Goal: Transaction & Acquisition: Obtain resource

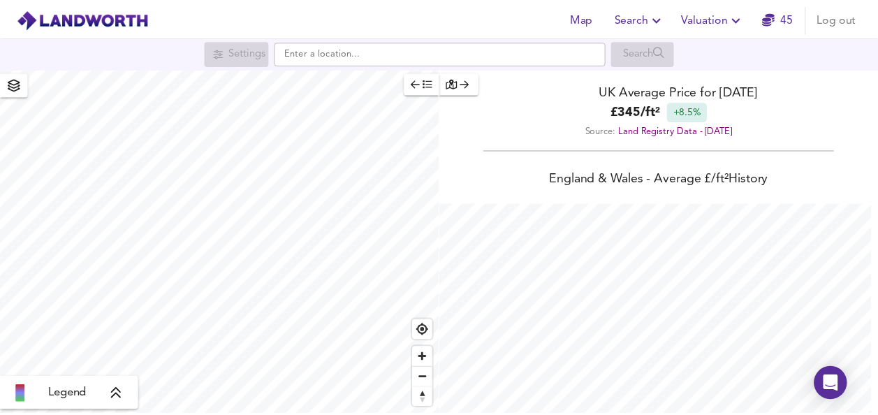
scroll to position [415, 888]
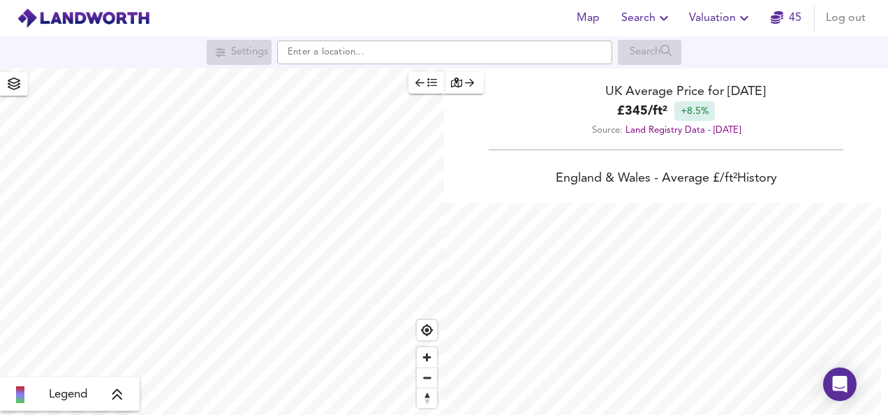
click at [743, 18] on icon "button" at bounding box center [744, 18] width 8 height 5
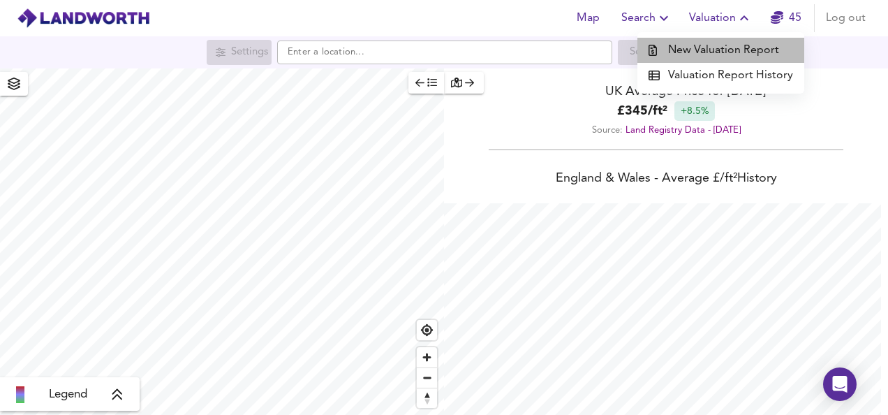
click at [730, 41] on li "New Valuation Report" at bounding box center [721, 50] width 167 height 25
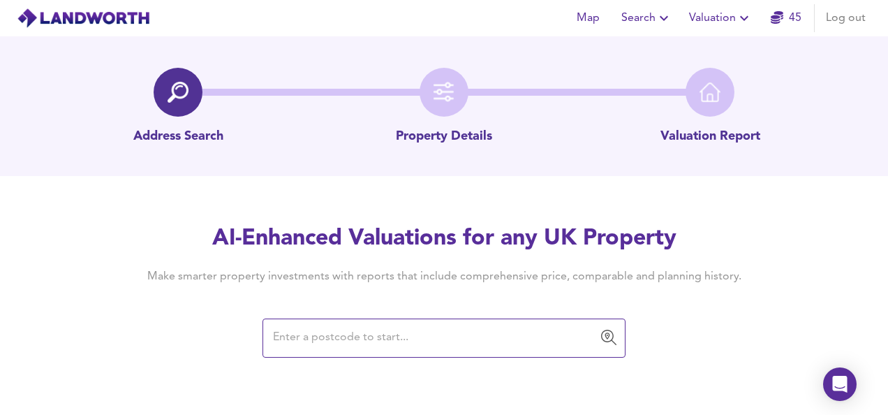
click at [379, 345] on input "text" at bounding box center [434, 338] width 330 height 27
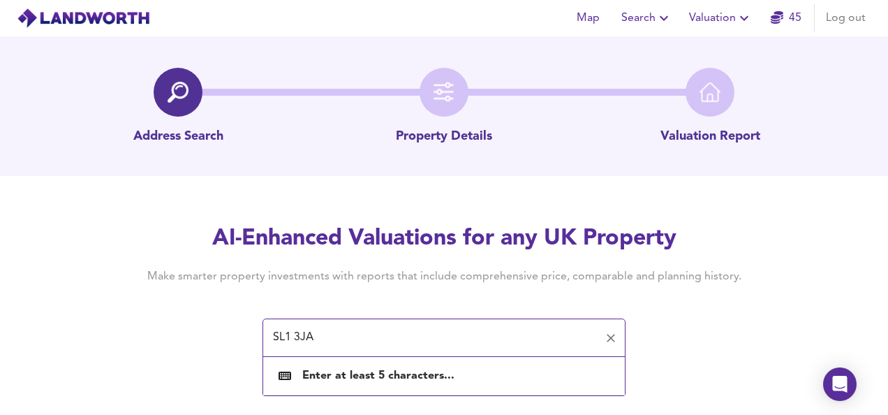
click at [379, 345] on input "SL1 3JA" at bounding box center [434, 338] width 330 height 27
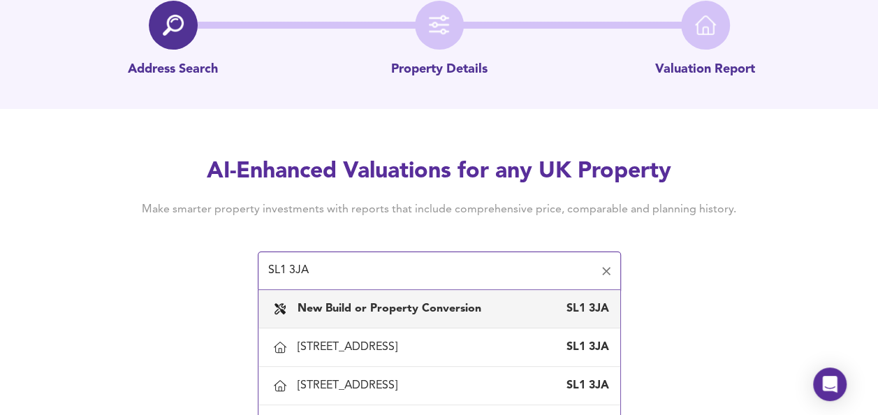
scroll to position [98, 0]
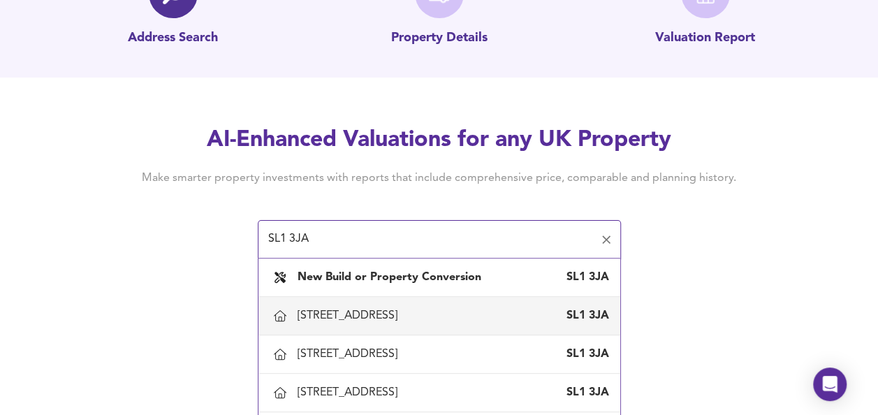
click at [451, 314] on div "[STREET_ADDRESS]" at bounding box center [452, 315] width 311 height 15
type input "[STREET_ADDRESS]"
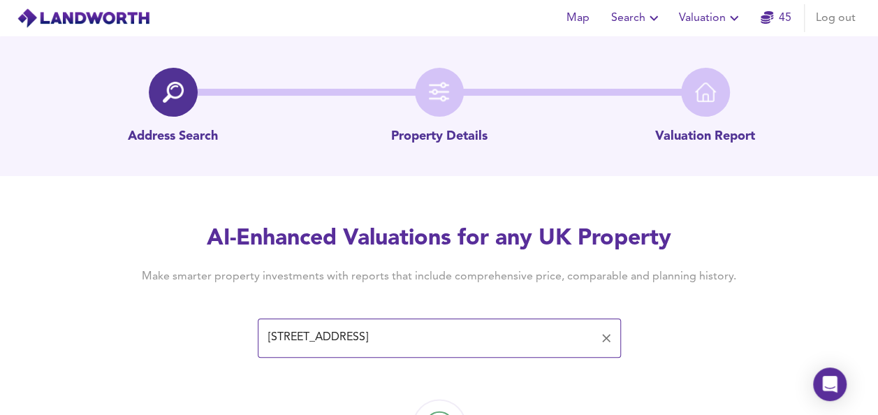
scroll to position [81, 0]
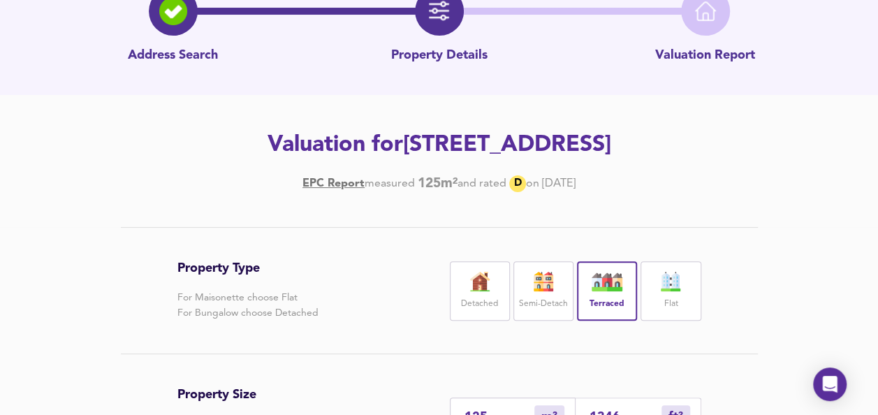
click at [668, 298] on label "Flat" at bounding box center [670, 303] width 14 height 17
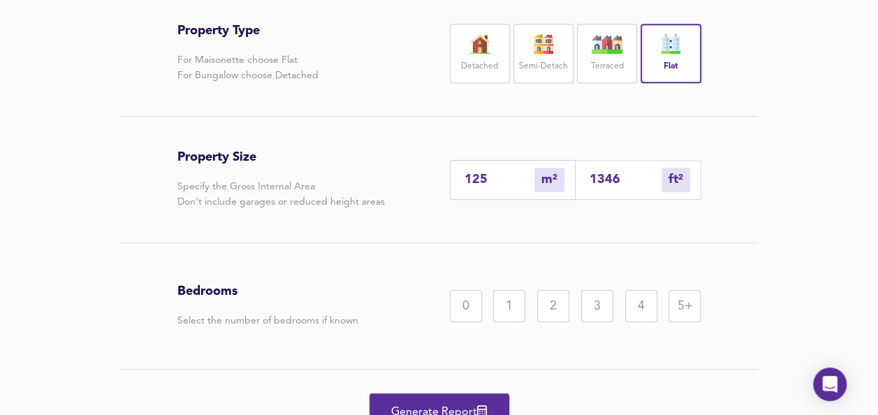
drag, startPoint x: 630, startPoint y: 184, endPoint x: 496, endPoint y: 182, distance: 134.1
click at [496, 182] on div "125 m² sqm 1346 ft² sqft" at bounding box center [575, 180] width 251 height 40
type input "0"
type input "3"
type input "4"
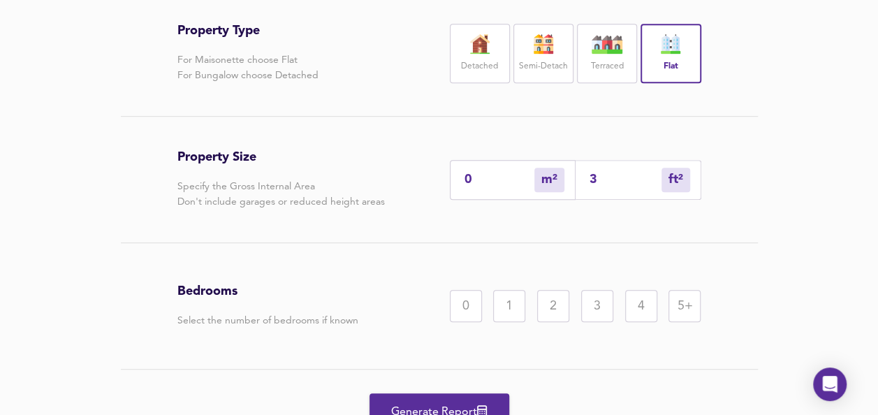
type input "38"
type input "36"
type input "383"
click at [556, 299] on div "2" at bounding box center [553, 306] width 32 height 32
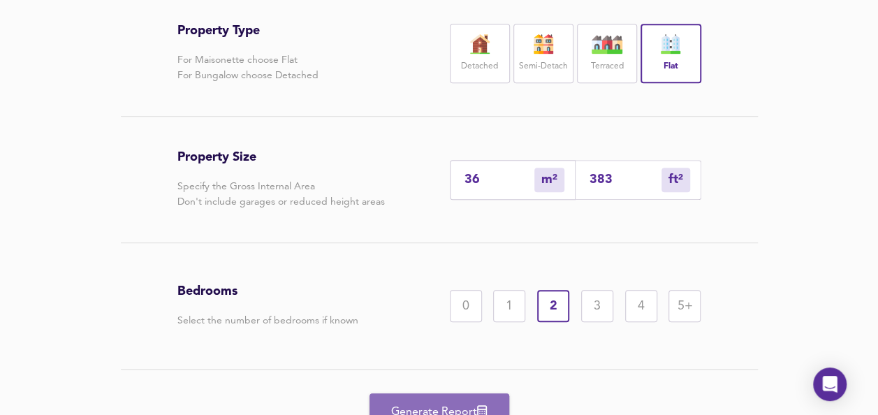
click at [453, 407] on span "Generate Report" at bounding box center [439, 412] width 112 height 20
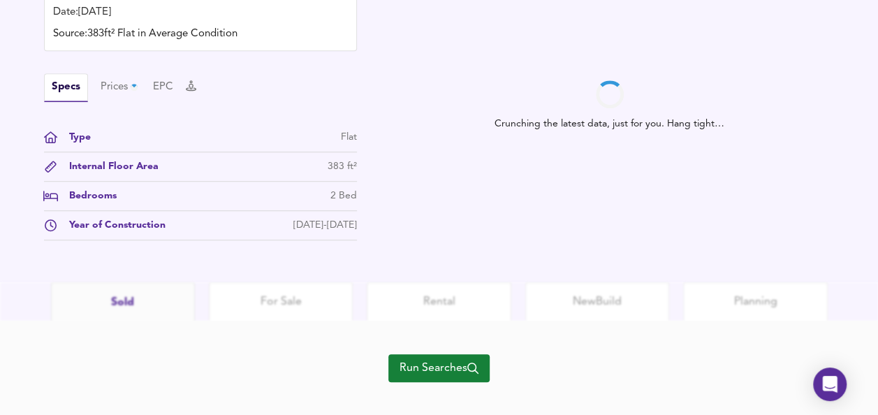
scroll to position [479, 0]
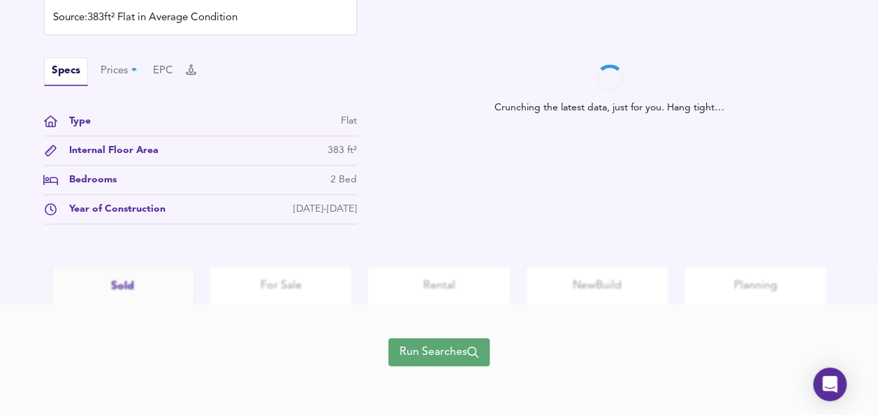
click at [444, 354] on span "Run Searches" at bounding box center [438, 352] width 79 height 20
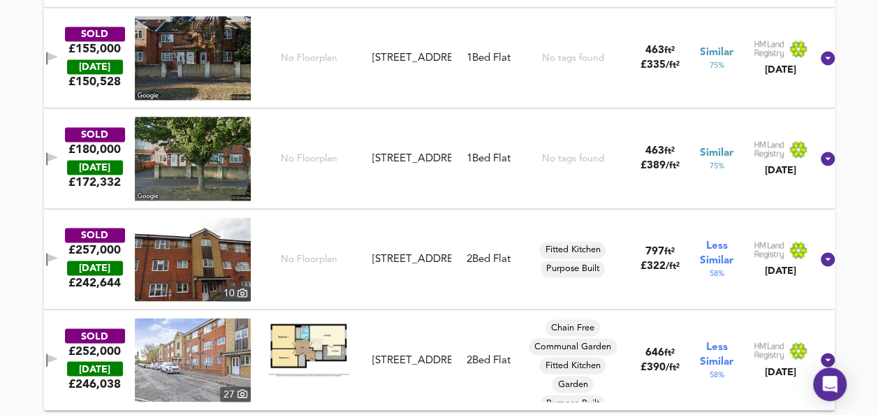
scroll to position [993, 0]
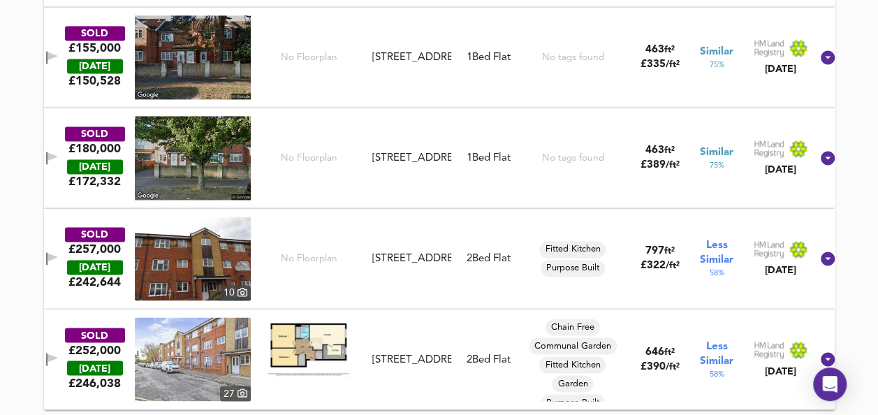
click at [323, 339] on img at bounding box center [309, 346] width 84 height 59
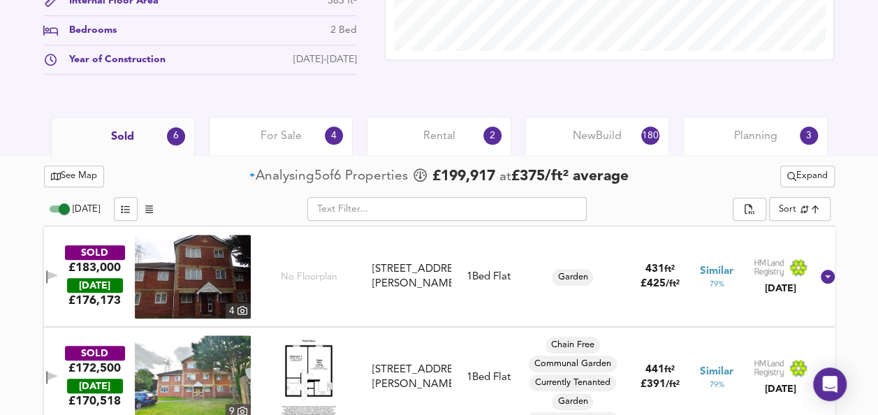
scroll to position [603, 0]
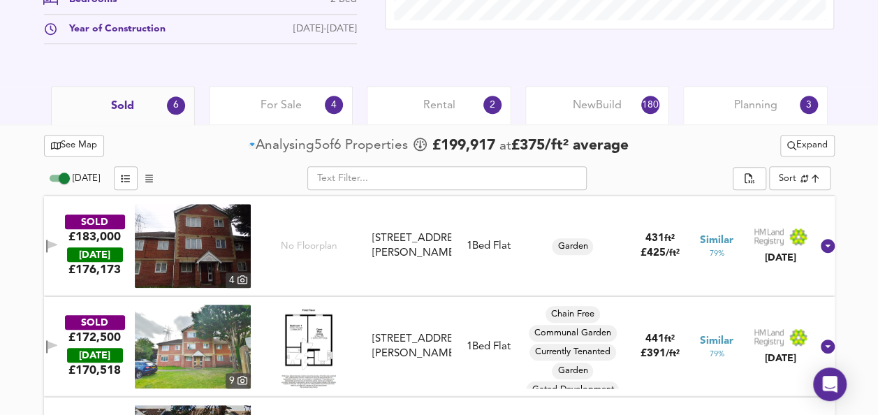
click at [789, 141] on icon "split button" at bounding box center [791, 145] width 9 height 9
click at [771, 196] on icon at bounding box center [767, 194] width 20 height 10
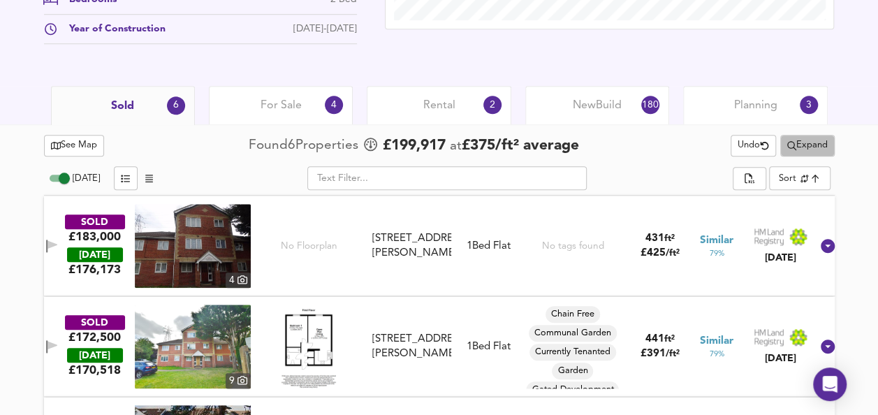
click at [804, 148] on span "Expand" at bounding box center [807, 146] width 41 height 16
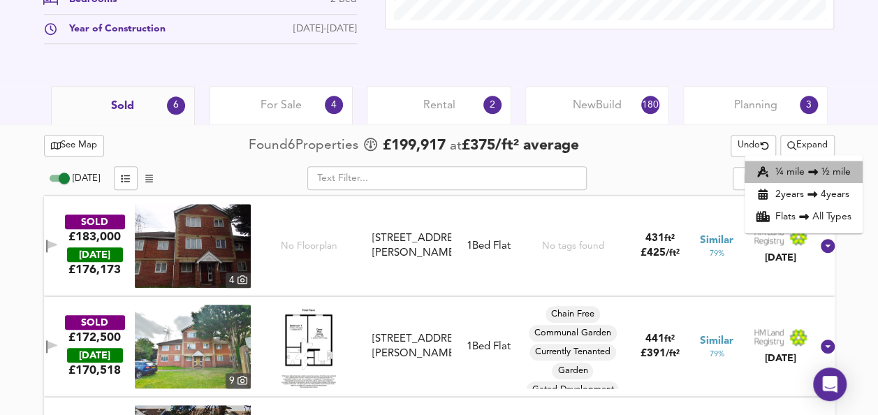
click at [797, 168] on li "¼ mile ½ mile" at bounding box center [803, 172] width 118 height 22
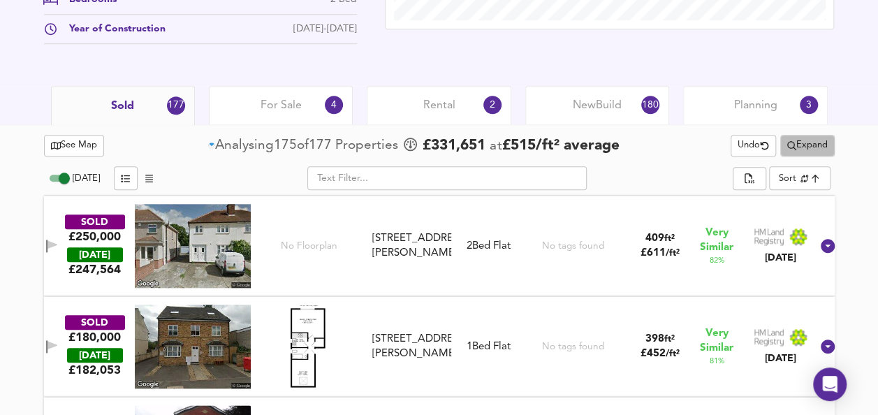
click at [805, 143] on span "Expand" at bounding box center [807, 146] width 41 height 16
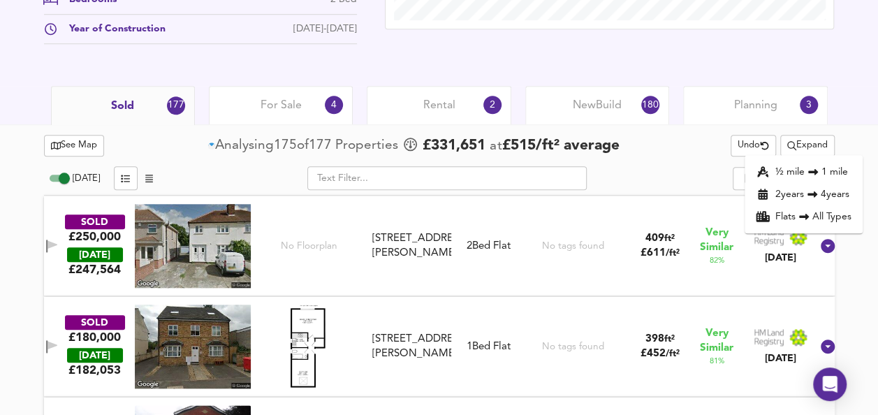
click at [670, 156] on div "See Map Analysing 175 of 177 Propert ies £ 331,651 at £ 515 / ft² average Undo …" at bounding box center [439, 145] width 791 height 27
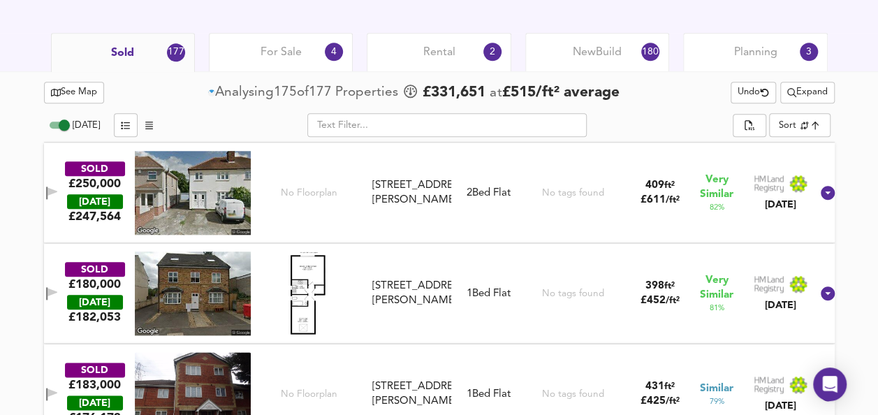
scroll to position [659, 0]
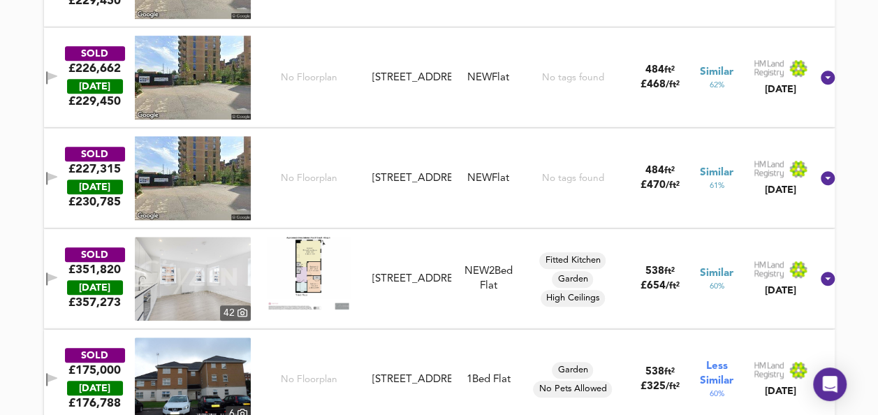
scroll to position [3201, 0]
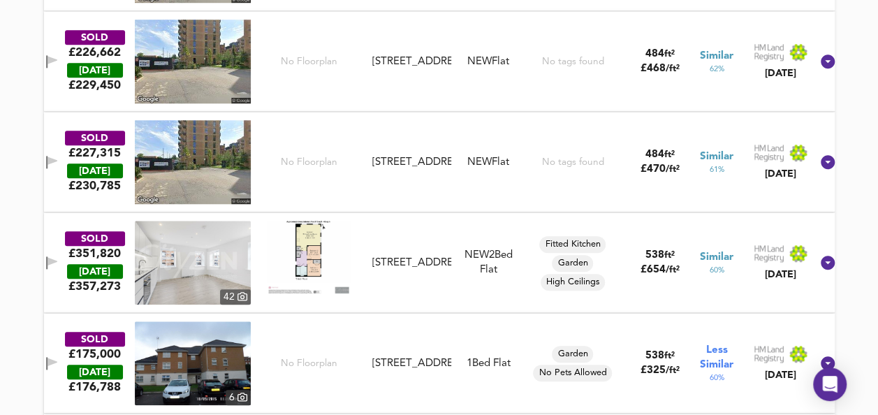
click at [309, 249] on img at bounding box center [309, 257] width 84 height 72
click at [61, 254] on button "button" at bounding box center [52, 263] width 19 height 19
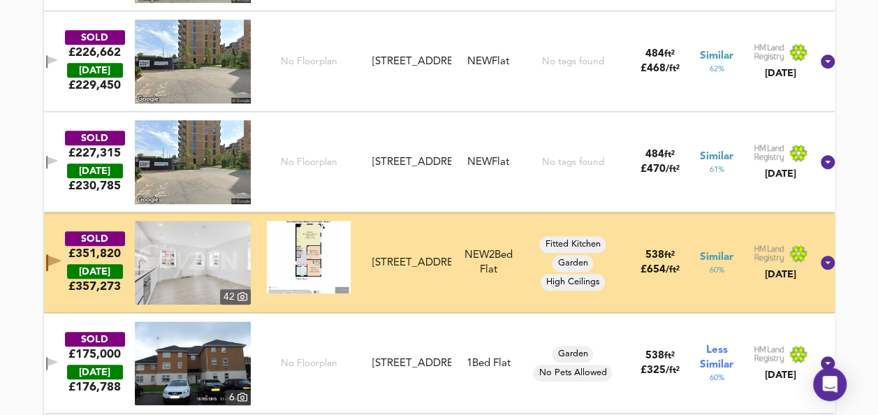
click at [168, 264] on img at bounding box center [193, 263] width 116 height 84
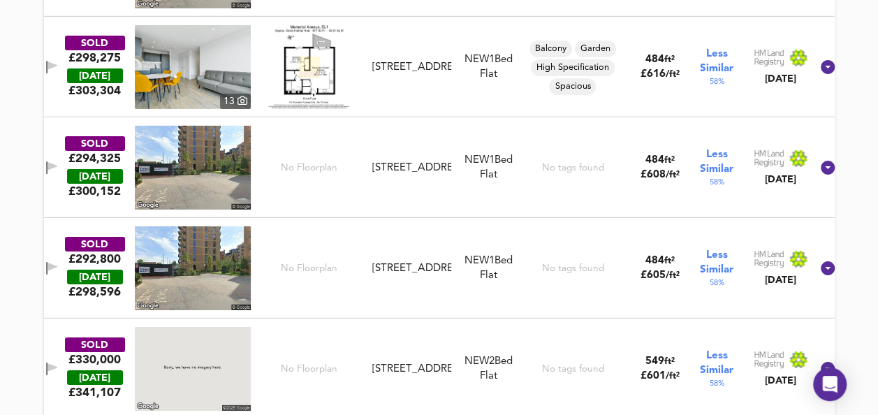
scroll to position [4933, 0]
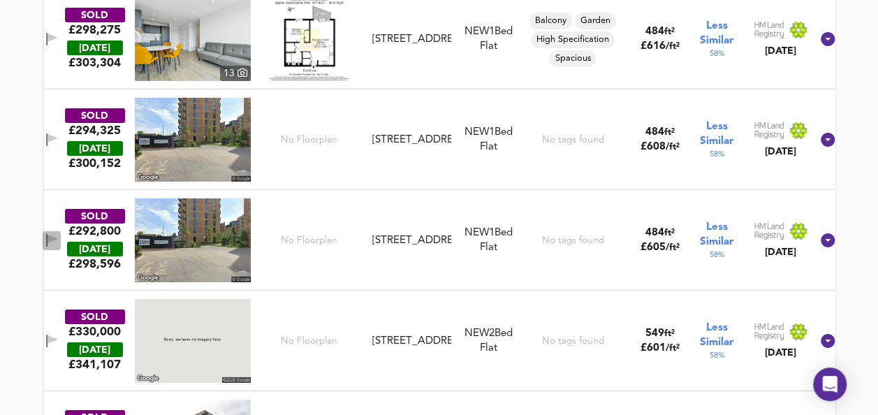
click at [58, 239] on icon "button" at bounding box center [52, 240] width 12 height 13
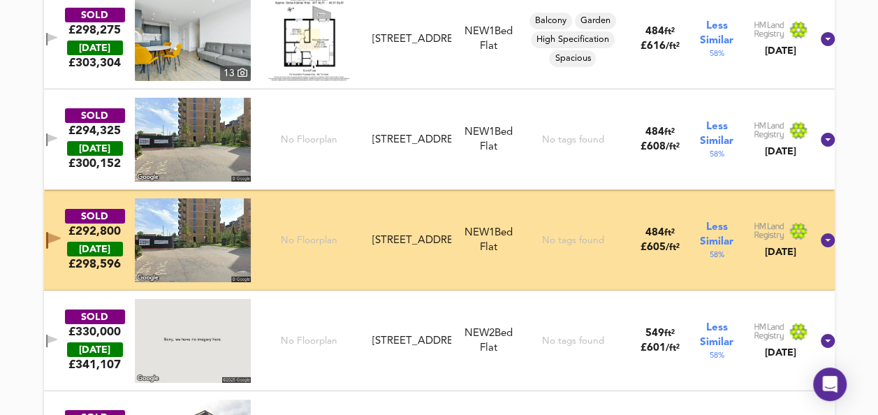
drag, startPoint x: 68, startPoint y: 235, endPoint x: 805, endPoint y: 59, distance: 757.3
click at [538, 203] on div "SOLD £292,800 [DATE] £ 298,596 [STREET_ADDRESS] NEW 1 Bed Flat No tags found 48…" at bounding box center [422, 240] width 777 height 84
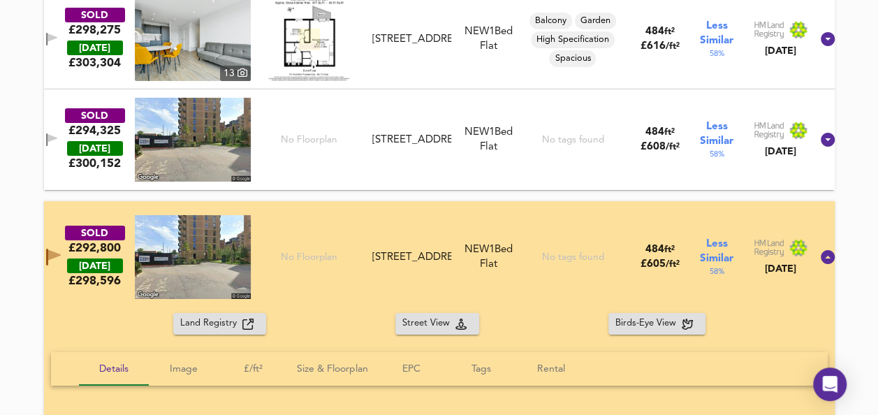
click at [301, 207] on div "SOLD £292,800 [DATE] £ 298,596 [STREET_ADDRESS] NEW 1 Bed Flat No tags found 48…" at bounding box center [439, 257] width 791 height 112
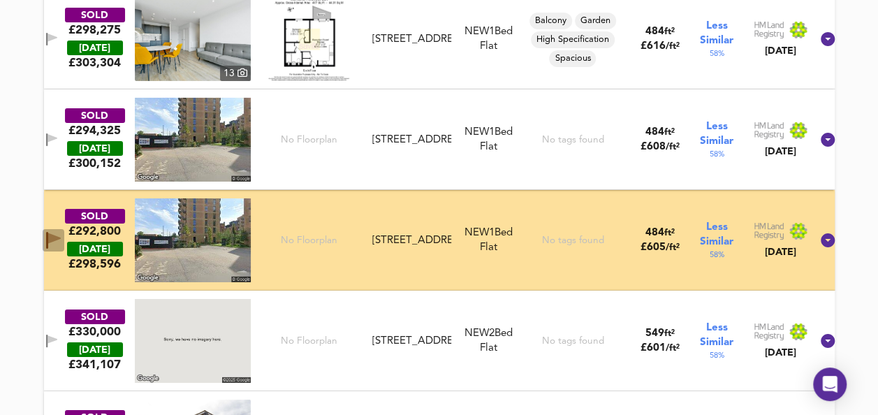
click at [61, 237] on icon "button" at bounding box center [54, 238] width 13 height 10
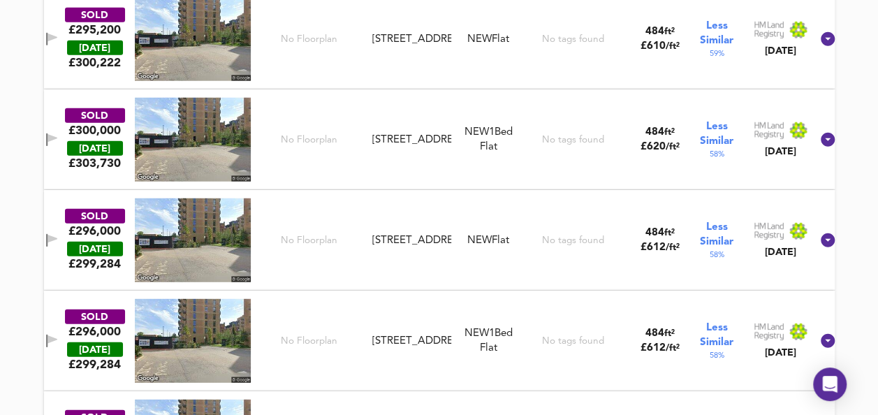
scroll to position [4408, 0]
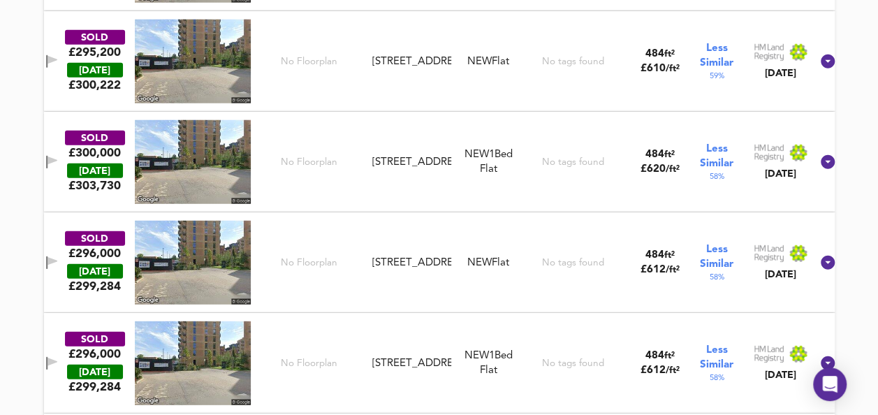
drag, startPoint x: 64, startPoint y: 156, endPoint x: 495, endPoint y: 186, distance: 431.9
click at [58, 156] on icon "button" at bounding box center [52, 162] width 12 height 13
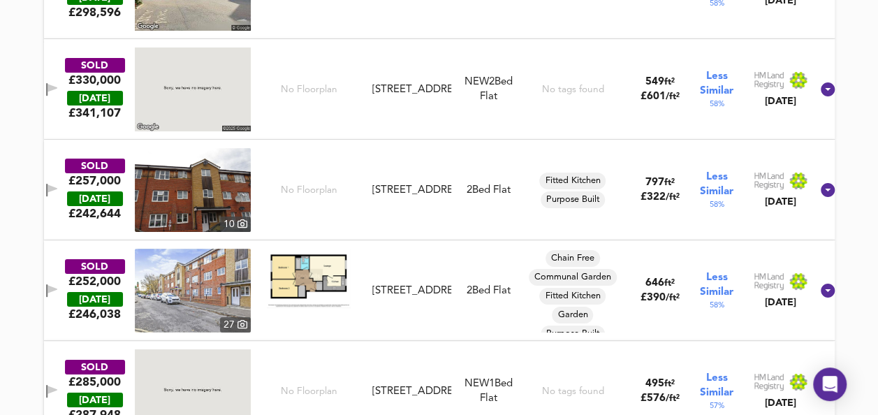
scroll to position [5231, 0]
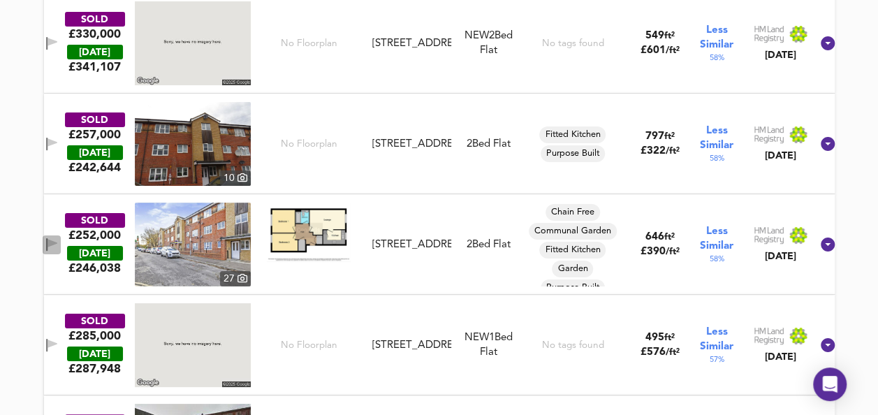
click at [58, 238] on icon "button" at bounding box center [52, 244] width 12 height 13
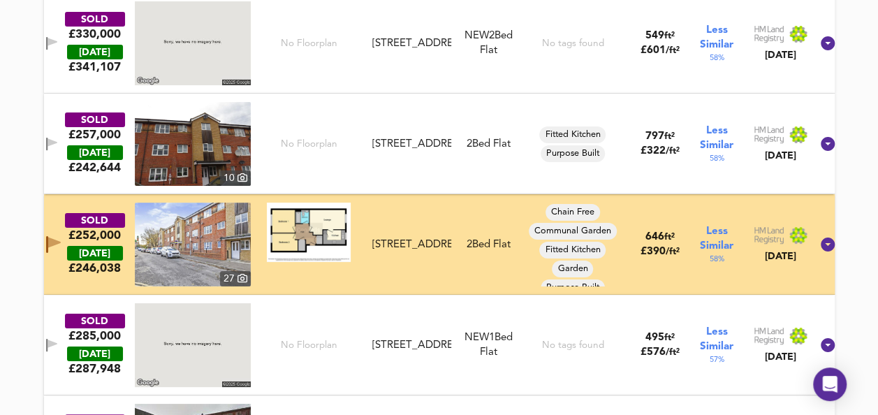
click at [180, 260] on img at bounding box center [193, 245] width 116 height 84
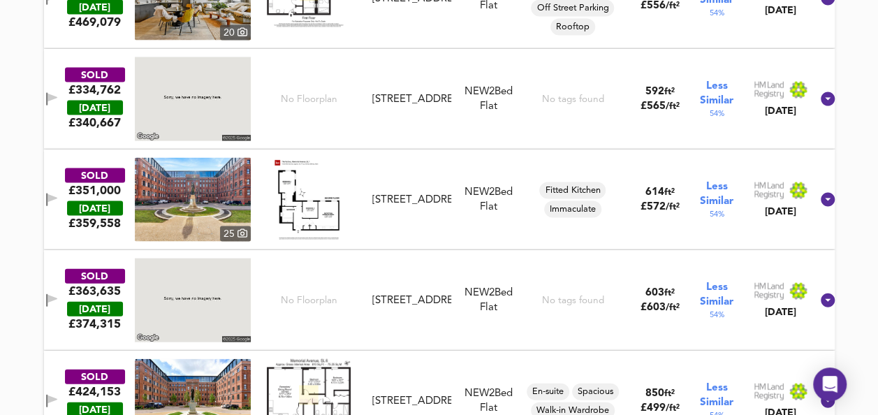
scroll to position [9344, 0]
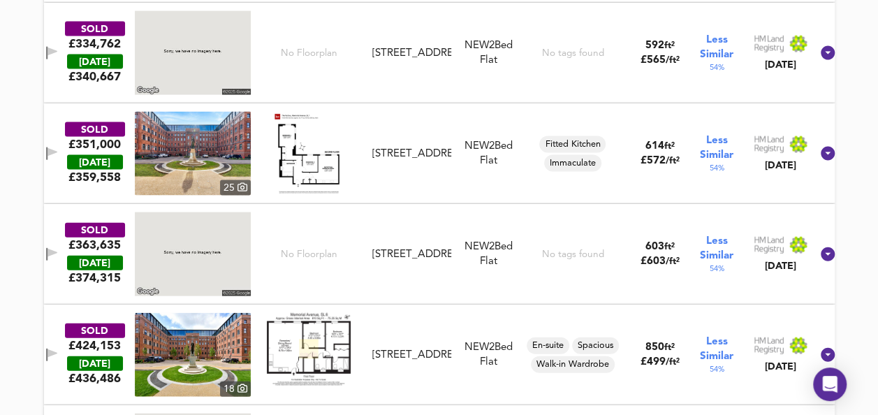
click at [215, 164] on img at bounding box center [193, 154] width 116 height 84
drag, startPoint x: 63, startPoint y: 150, endPoint x: 425, endPoint y: 233, distance: 371.0
click at [57, 150] on icon "button" at bounding box center [52, 152] width 10 height 8
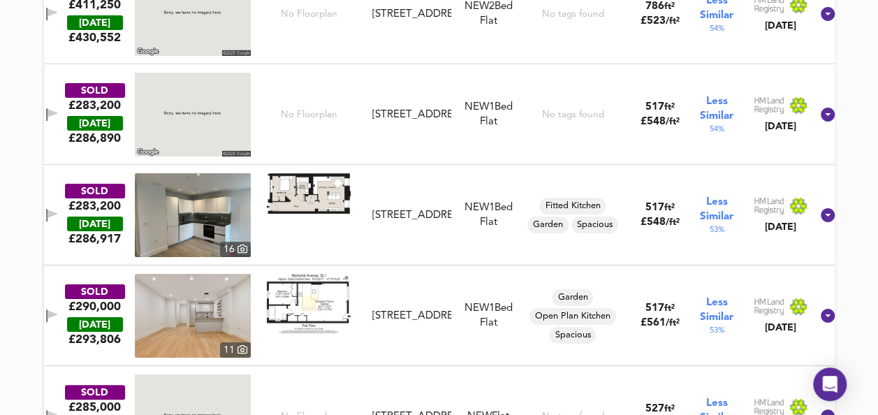
scroll to position [10517, 0]
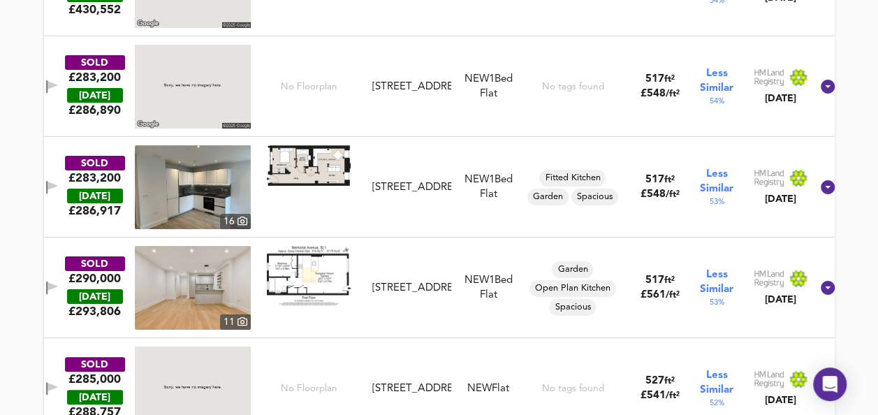
click at [300, 279] on img at bounding box center [309, 275] width 84 height 59
click at [193, 257] on img at bounding box center [193, 288] width 116 height 84
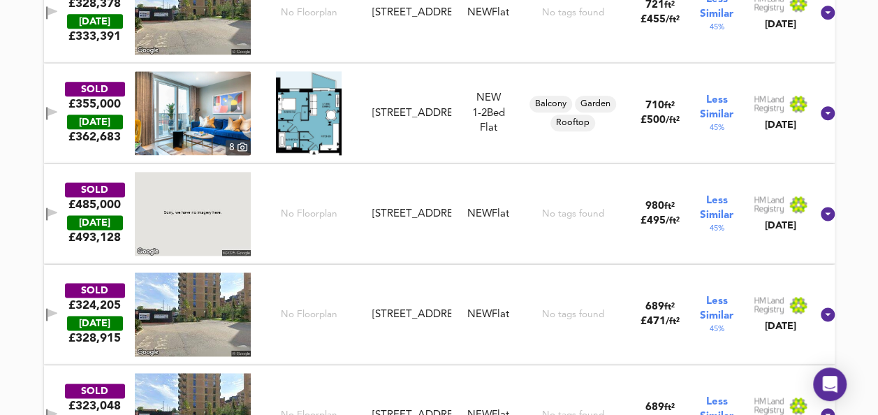
scroll to position [14009, 0]
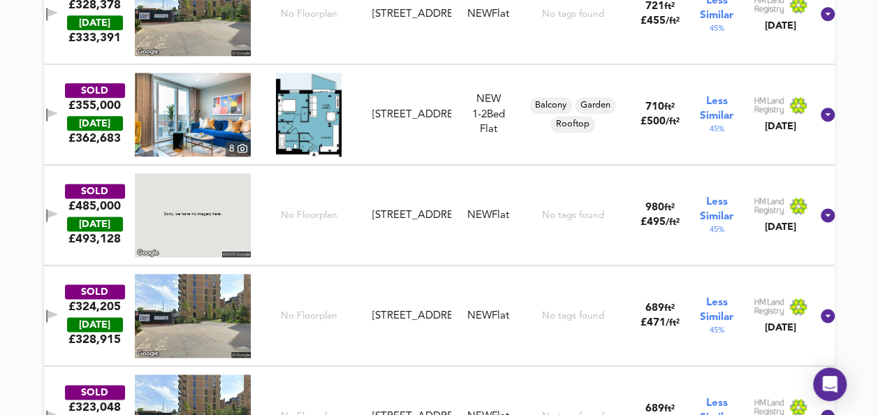
click at [309, 135] on img at bounding box center [308, 115] width 65 height 84
click at [216, 116] on img at bounding box center [193, 115] width 116 height 84
click at [57, 111] on icon "button" at bounding box center [52, 113] width 10 height 8
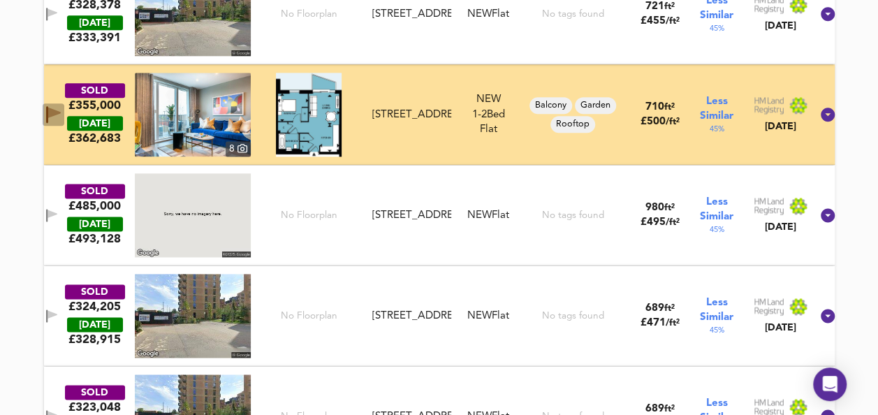
click at [61, 111] on icon "button" at bounding box center [54, 113] width 13 height 10
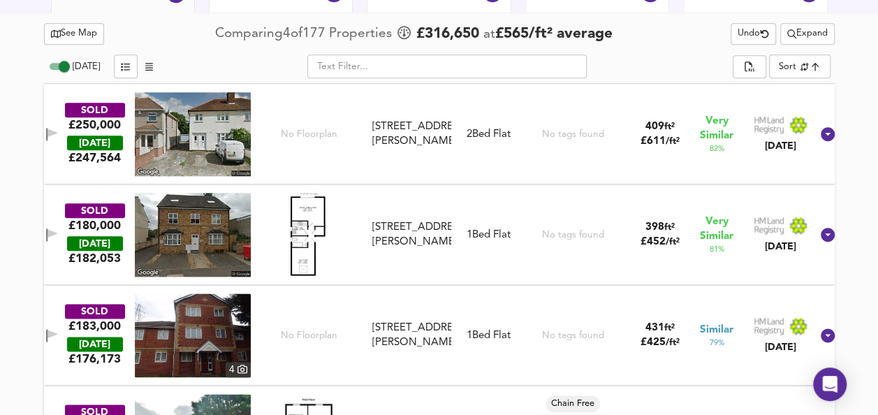
scroll to position [726, 0]
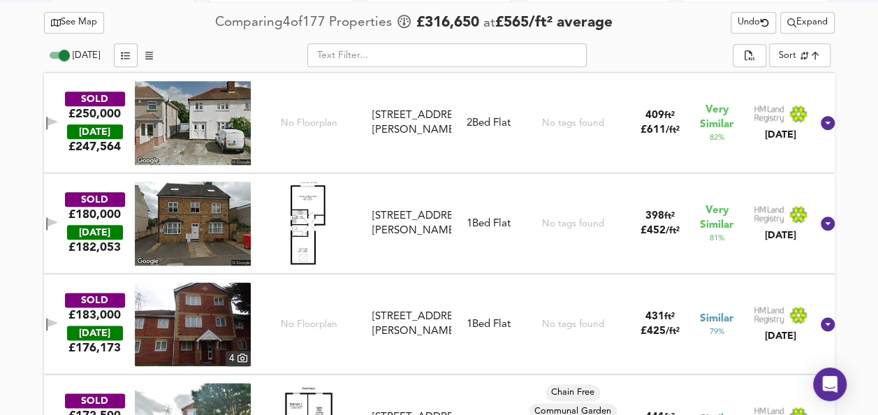
click at [78, 22] on span "See Map" at bounding box center [74, 23] width 47 height 16
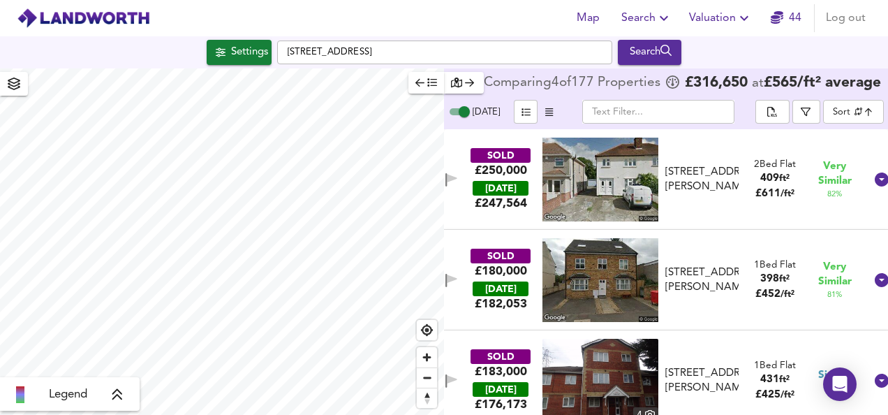
click at [635, 209] on img at bounding box center [601, 180] width 116 height 84
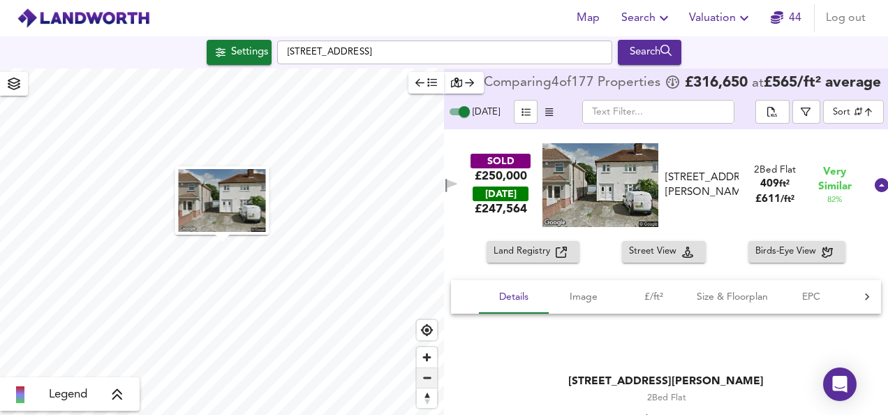
click at [422, 380] on span "Zoom out" at bounding box center [427, 378] width 20 height 20
click at [429, 356] on span "Zoom in" at bounding box center [427, 357] width 20 height 20
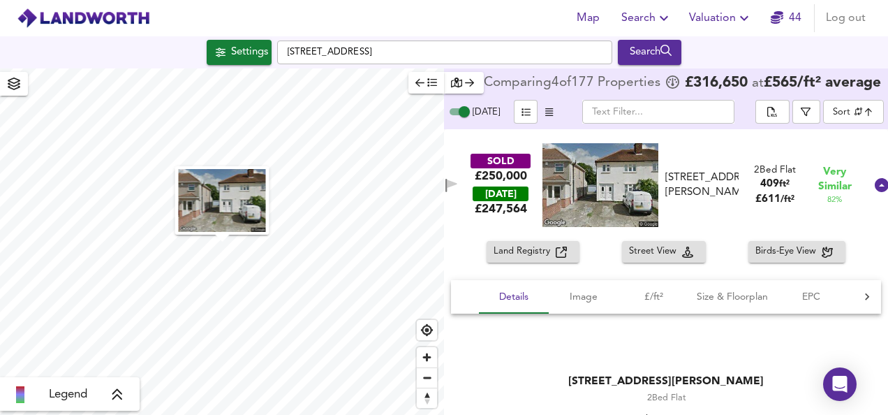
click at [704, 18] on span "Valuation" at bounding box center [721, 18] width 64 height 20
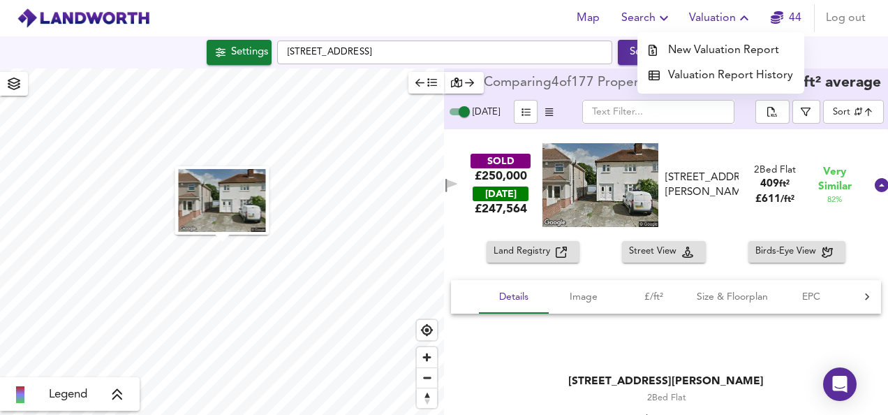
click at [711, 39] on li "New Valuation Report" at bounding box center [721, 50] width 167 height 25
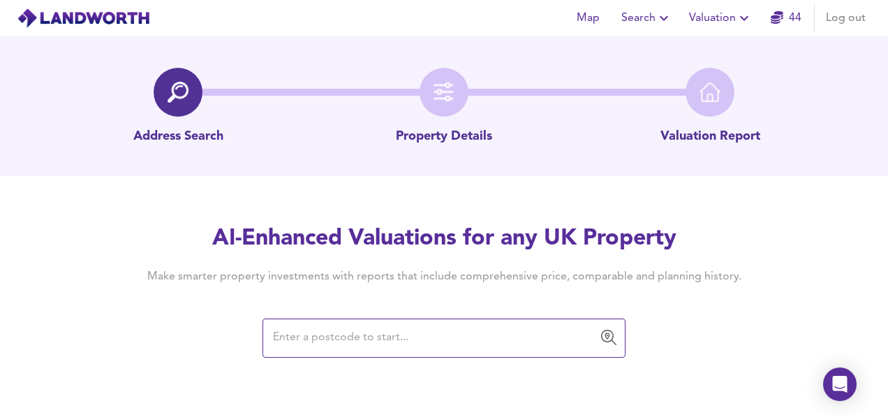
click at [388, 367] on div "Map Search Valuation 44 Log out Address Search Property Details Valuation Repor…" at bounding box center [444, 207] width 888 height 415
click at [355, 346] on input "text" at bounding box center [434, 338] width 330 height 27
paste input "SL6 2PT"
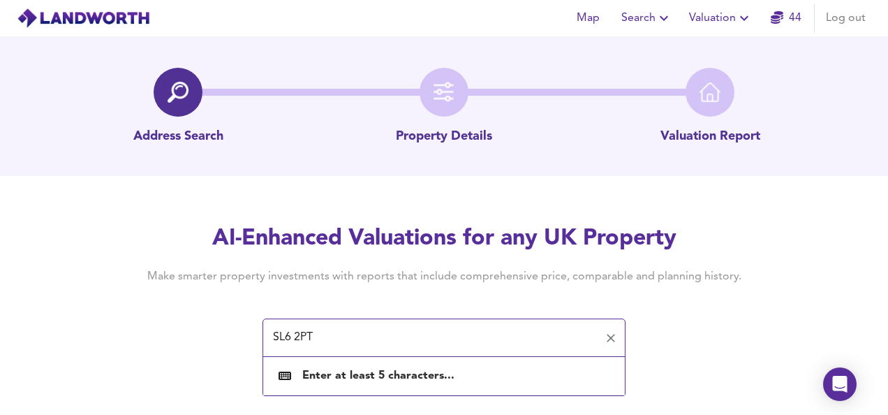
click at [355, 346] on input "SL6 2PT" at bounding box center [434, 338] width 330 height 27
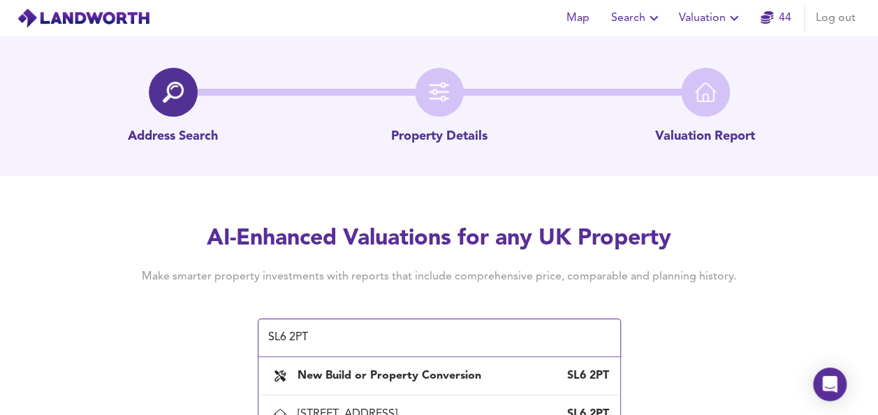
click at [715, 302] on div "AI-Enhanced Valuations for any UK Property Make smarter property investments wi…" at bounding box center [439, 289] width 670 height 133
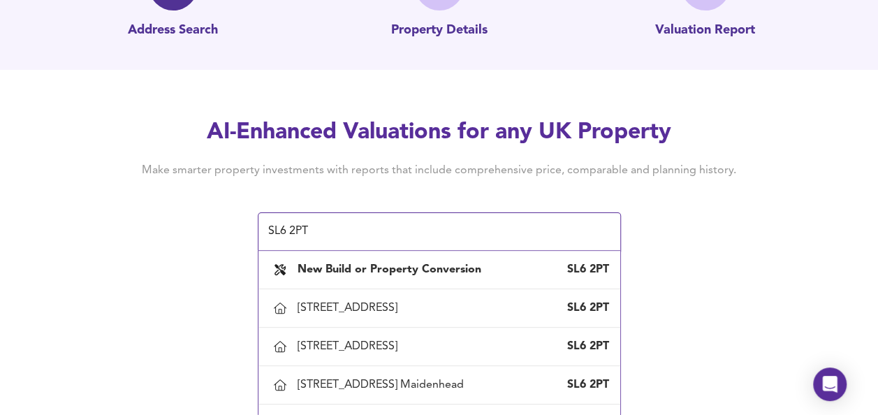
scroll to position [108, 0]
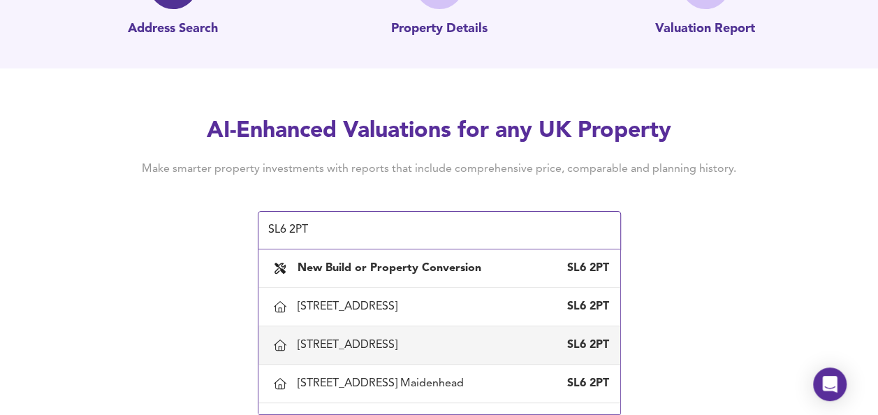
click at [403, 353] on div "[STREET_ADDRESS]" at bounding box center [349, 344] width 105 height 15
type input "[STREET_ADDRESS]"
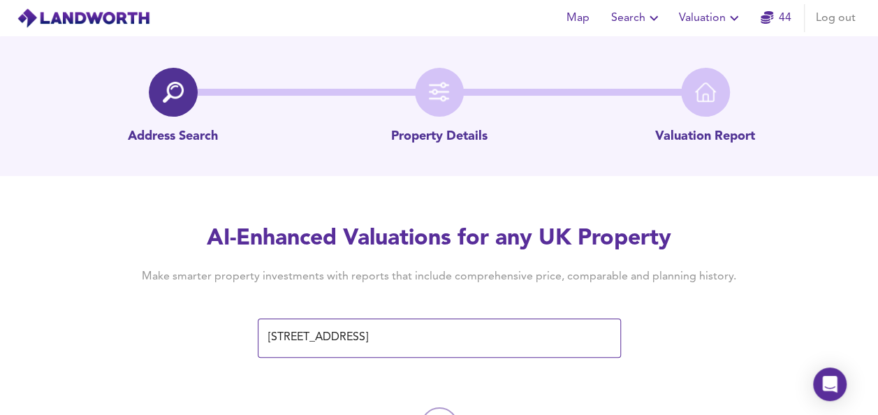
scroll to position [81, 0]
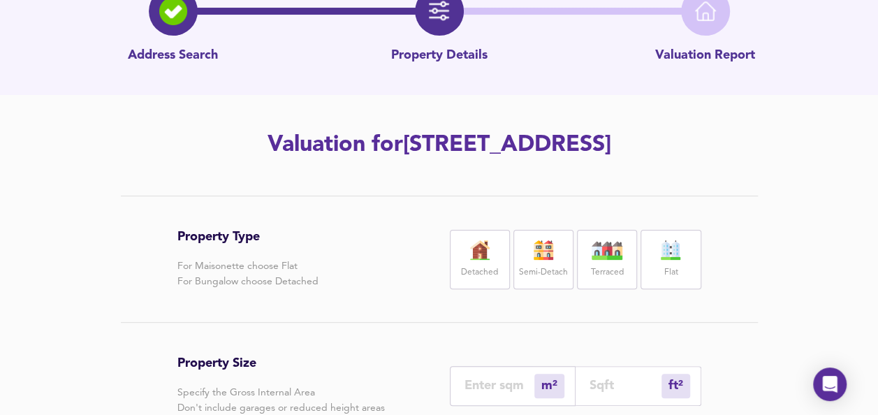
click at [697, 287] on div "Flat" at bounding box center [670, 259] width 60 height 59
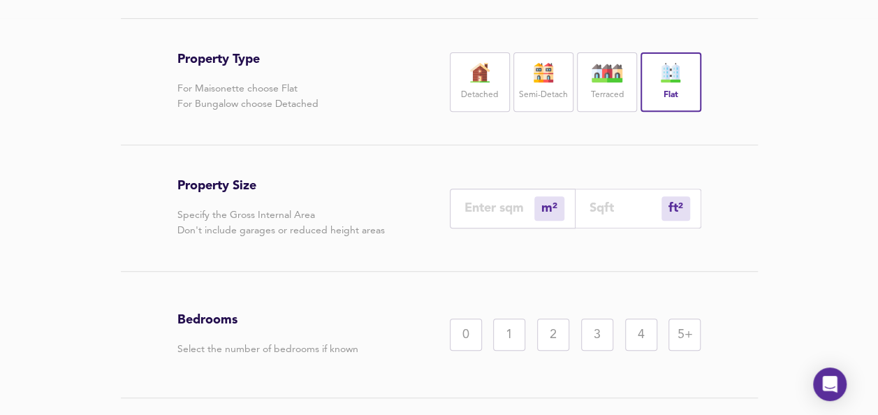
scroll to position [261, 0]
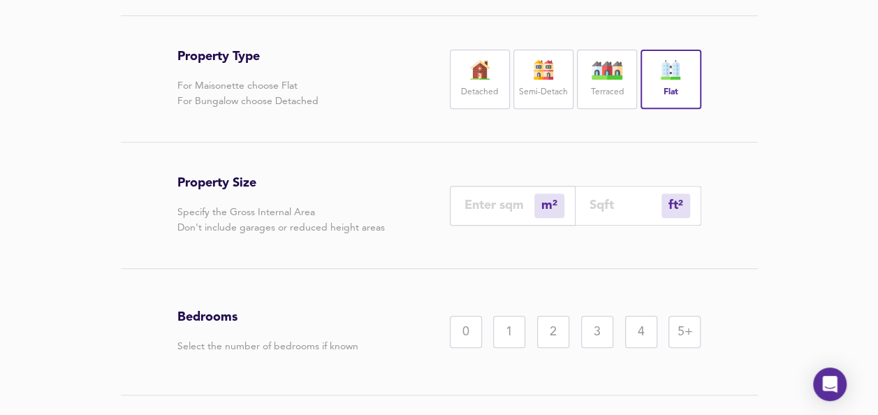
click at [597, 226] on div "ft² sqft" at bounding box center [638, 206] width 126 height 40
click at [625, 226] on div "ft² sqft" at bounding box center [638, 206] width 126 height 40
click at [603, 212] on input "number" at bounding box center [625, 205] width 72 height 15
type input "0"
type input "4"
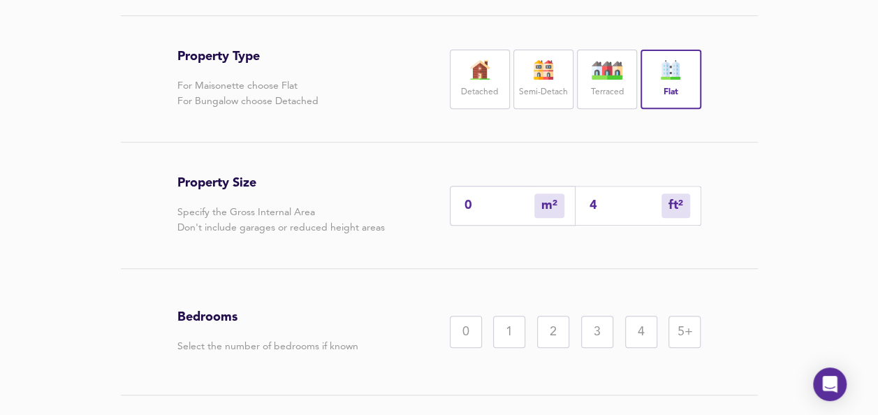
type input "4"
type input "42"
type input "39"
type input "420"
click at [543, 348] on div "2" at bounding box center [553, 332] width 32 height 32
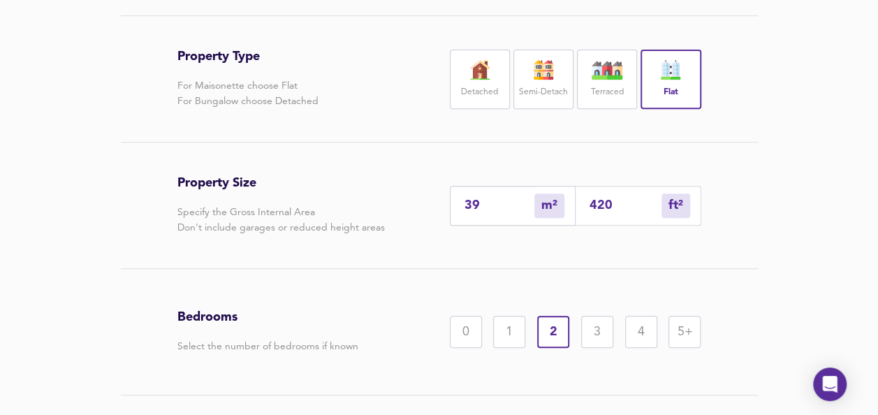
scroll to position [385, 0]
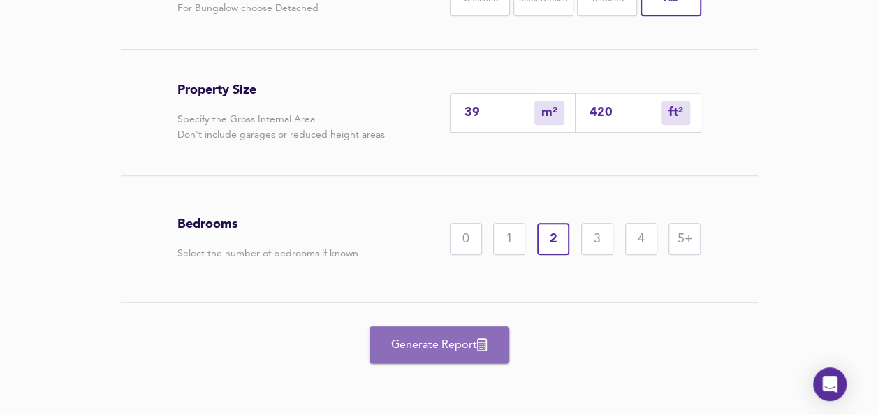
click at [458, 344] on span "Generate Report" at bounding box center [439, 345] width 112 height 20
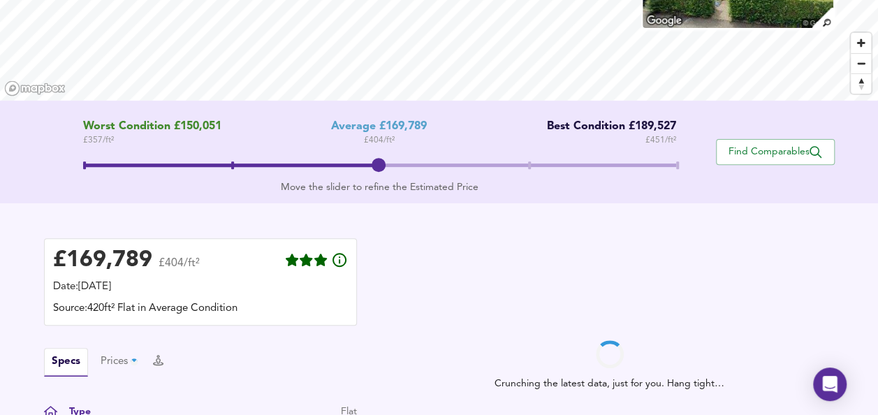
scroll to position [450, 0]
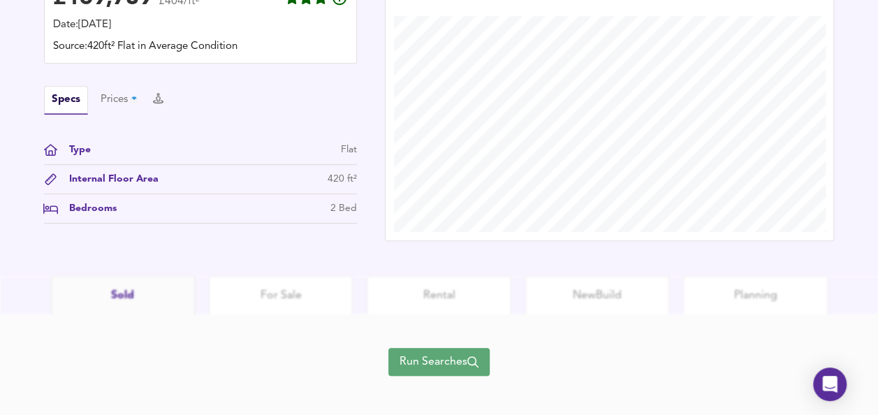
click at [405, 367] on span "Run Searches" at bounding box center [438, 362] width 79 height 20
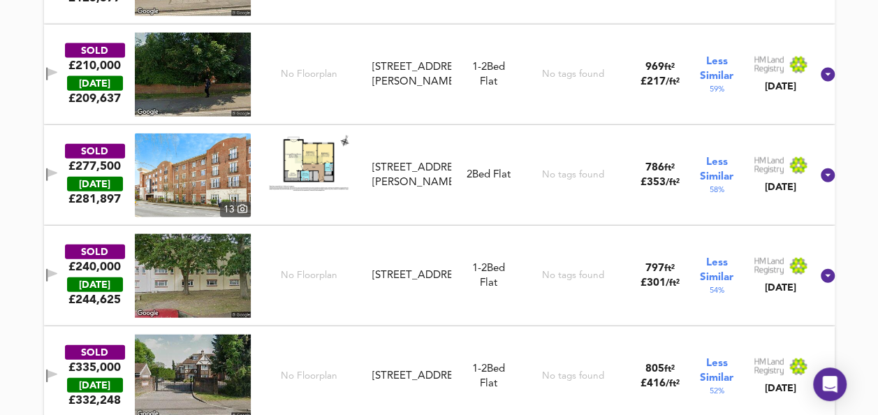
scroll to position [1574, 0]
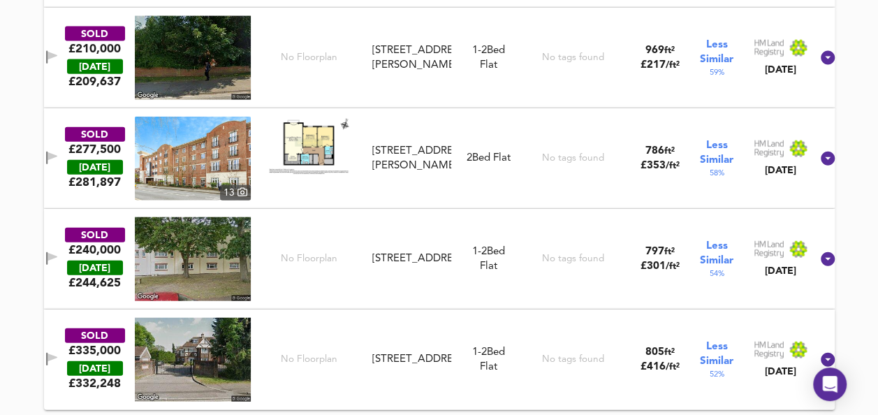
drag, startPoint x: 61, startPoint y: 159, endPoint x: 127, endPoint y: 175, distance: 67.6
click at [58, 159] on icon "button" at bounding box center [52, 158] width 12 height 13
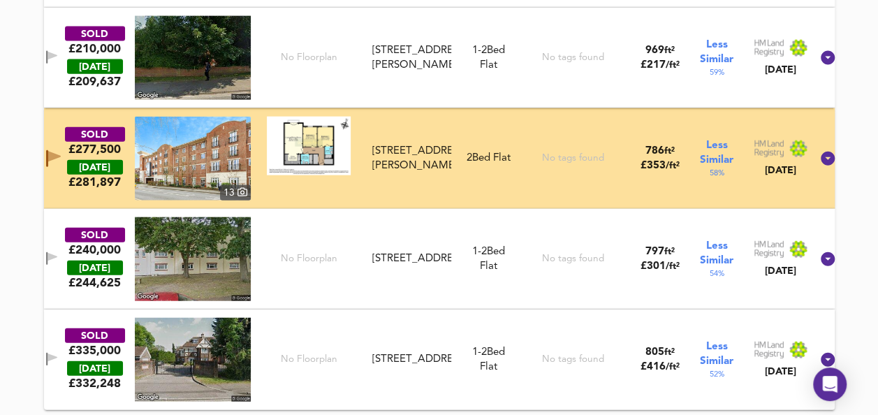
click at [300, 154] on img at bounding box center [309, 146] width 84 height 59
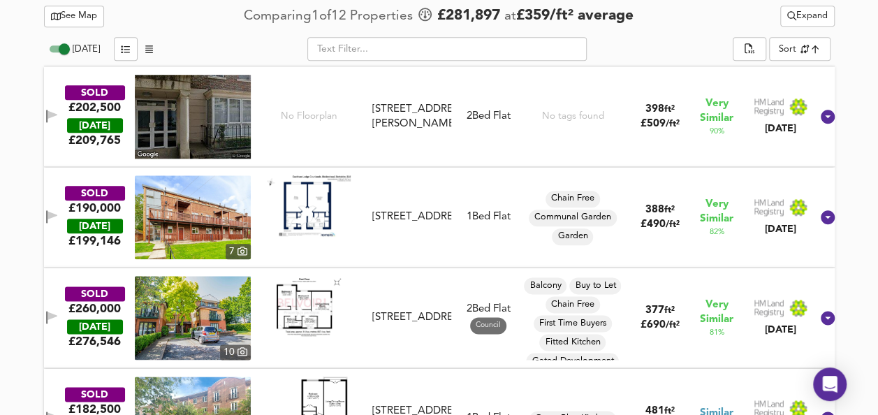
scroll to position [784, 0]
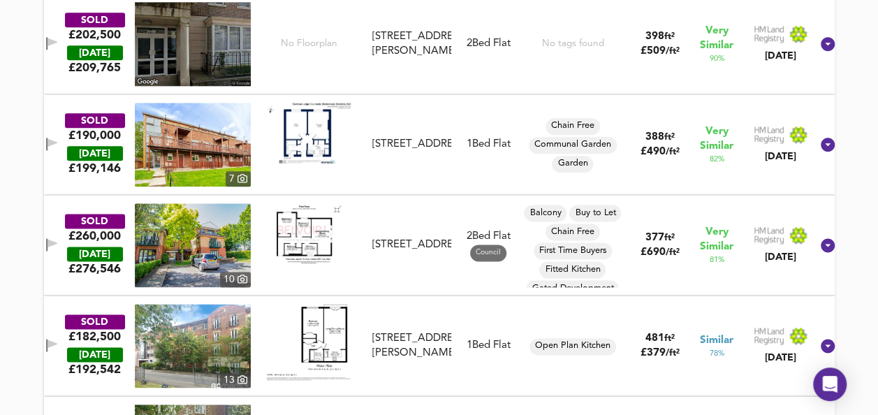
click at [58, 240] on icon "button" at bounding box center [52, 244] width 12 height 13
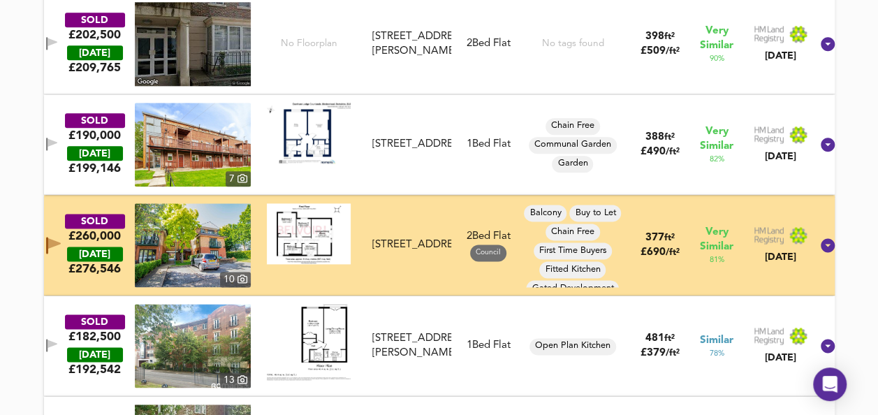
click at [331, 240] on img at bounding box center [309, 233] width 84 height 61
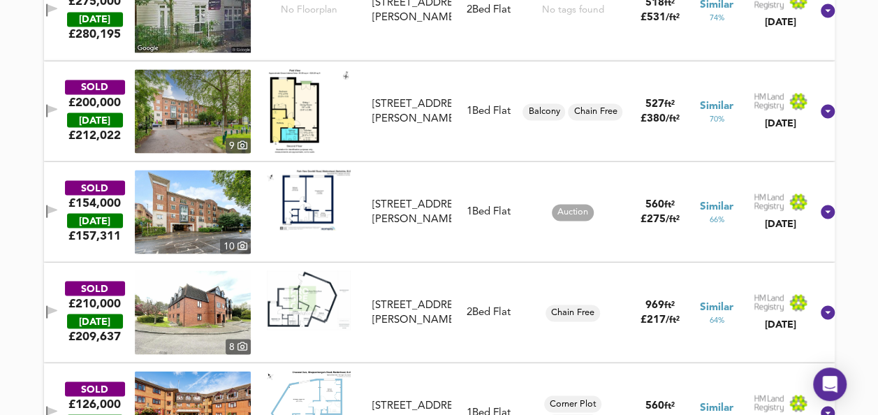
scroll to position [1251, 0]
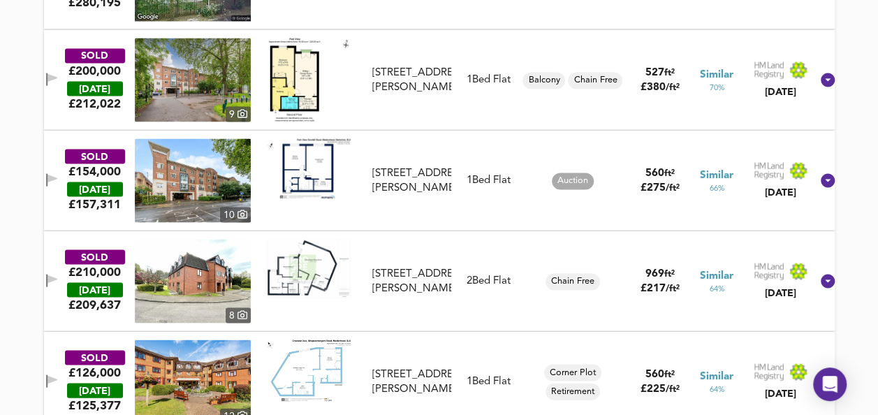
click at [57, 277] on icon "button" at bounding box center [52, 279] width 10 height 8
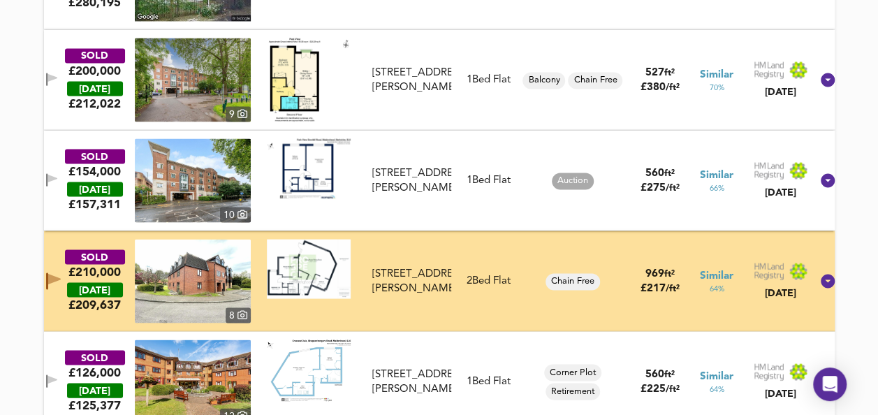
click at [296, 260] on img at bounding box center [309, 268] width 84 height 59
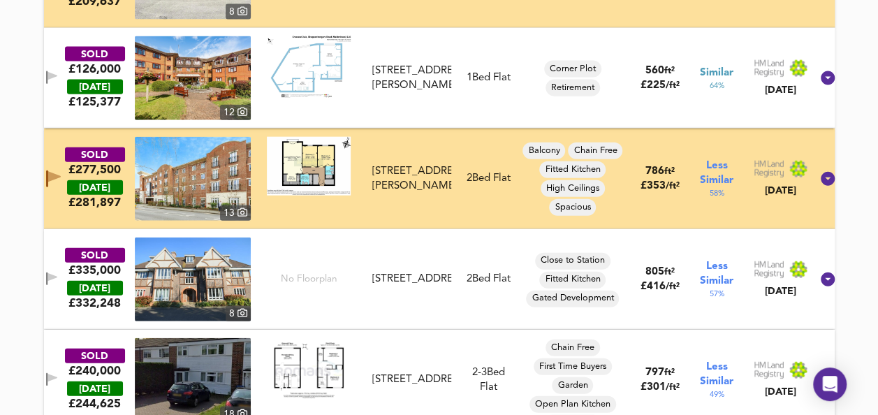
scroll to position [1574, 0]
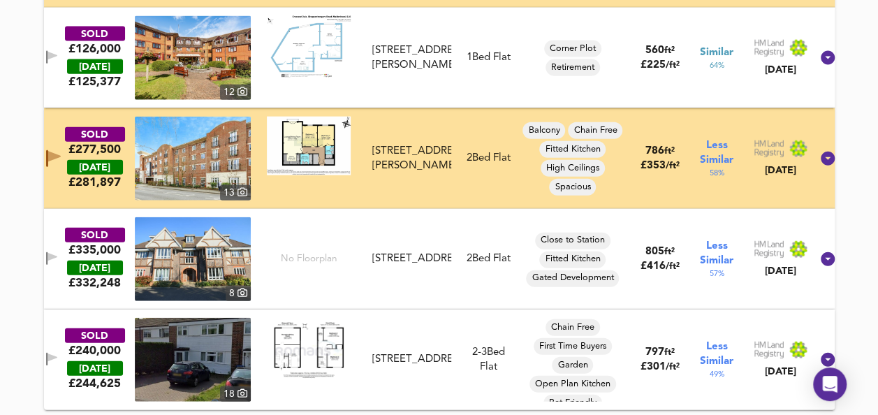
click at [316, 333] on img at bounding box center [309, 348] width 84 height 61
click at [58, 362] on icon "button" at bounding box center [52, 359] width 12 height 13
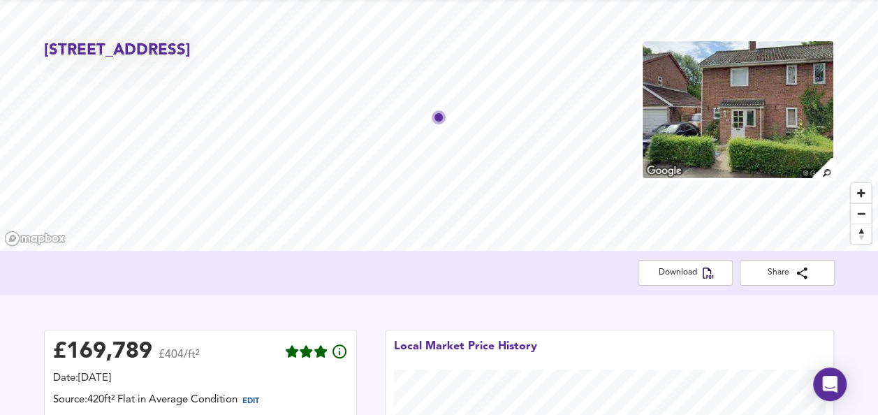
scroll to position [0, 0]
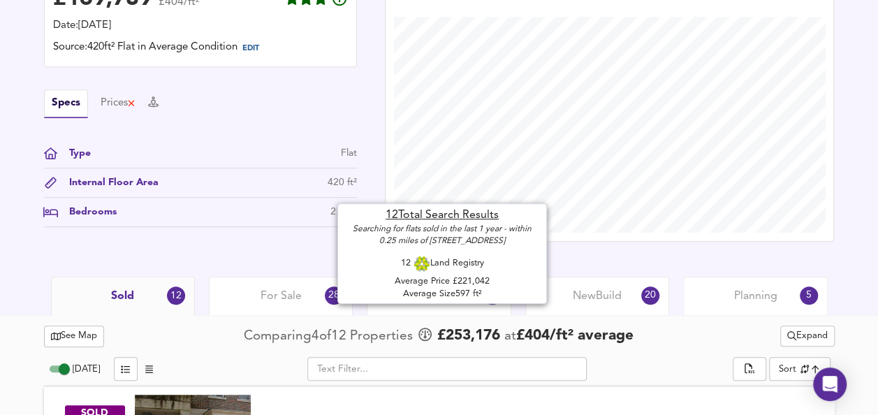
scroll to position [419, 0]
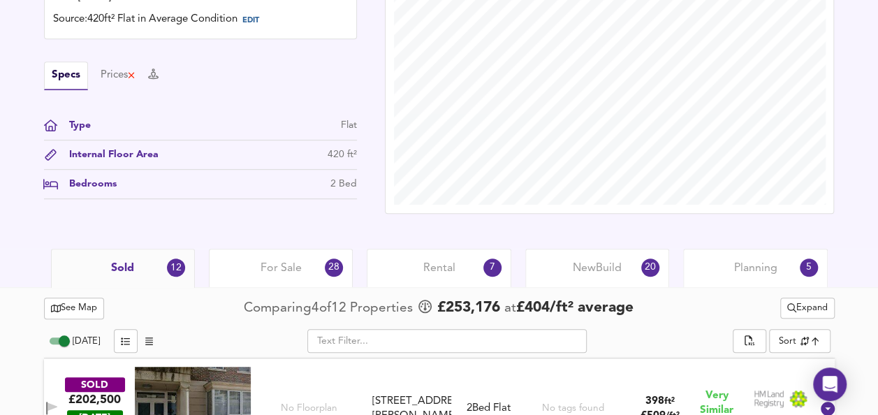
click at [74, 314] on span "See Map" at bounding box center [74, 308] width 47 height 16
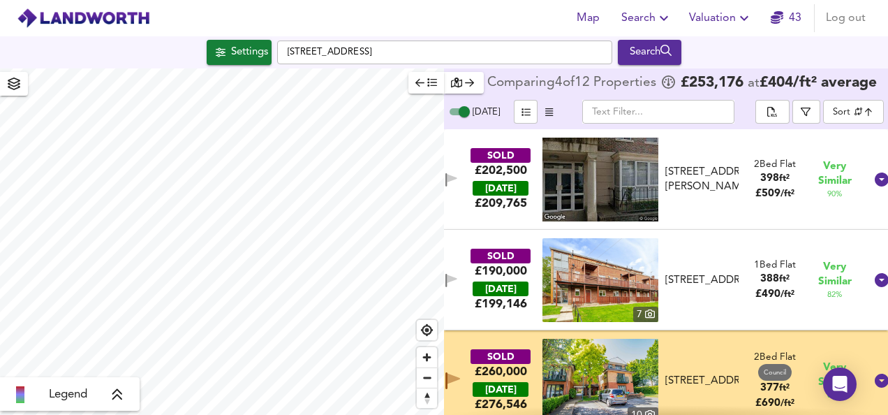
scroll to position [42, 0]
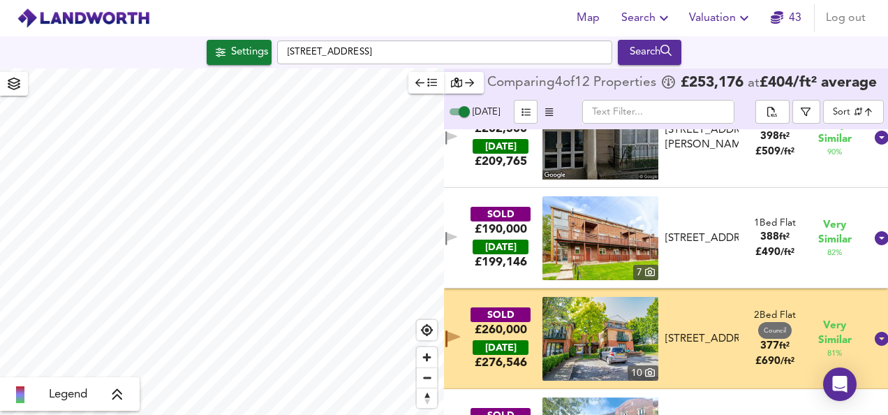
checkbox input "false"
checkbox input "true"
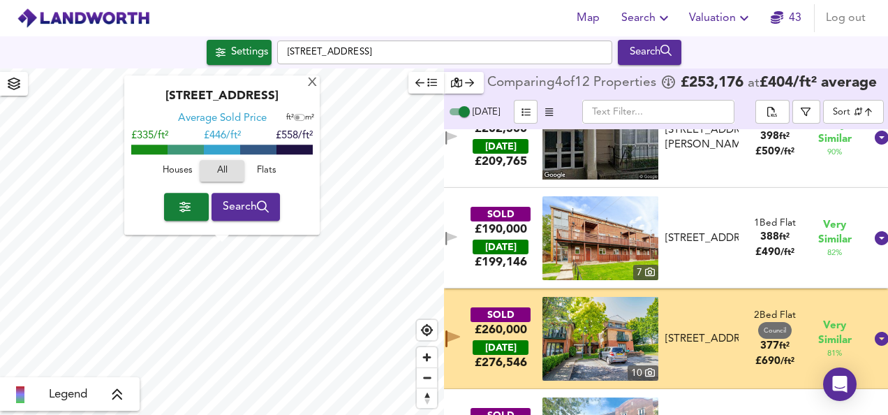
click at [469, 302] on div "SOLD £260,000 [DATE] £ 276,546 [GEOGRAPHIC_DATA][STREET_ADDRESS][STREET_ADDRESS…" at bounding box center [650, 339] width 432 height 84
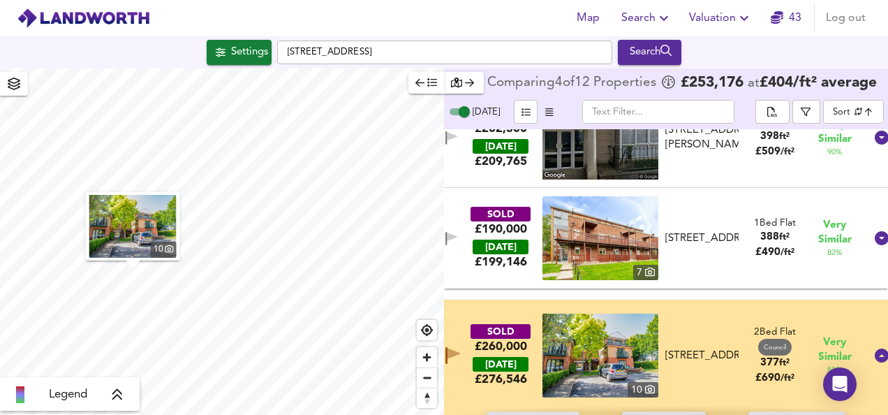
click at [598, 342] on img at bounding box center [601, 356] width 116 height 84
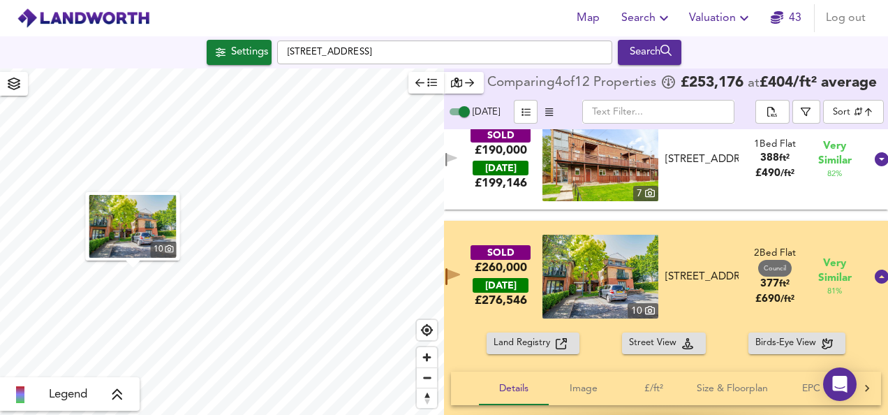
scroll to position [131, 0]
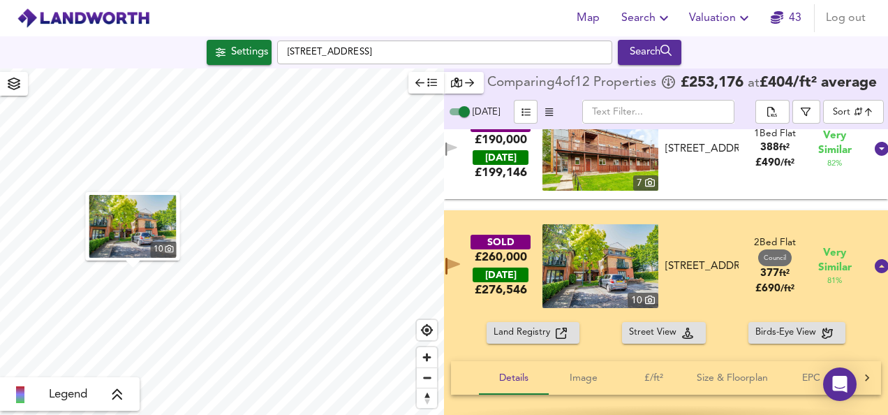
click at [696, 224] on div "SOLD £260,000 [DATE] £ 276,546 [GEOGRAPHIC_DATA][STREET_ADDRESS][STREET_ADDRESS…" at bounding box center [666, 266] width 444 height 112
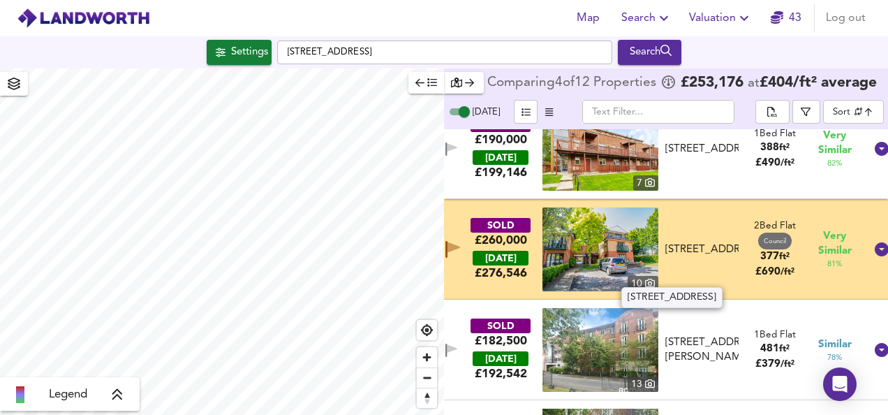
click at [696, 242] on div "[STREET_ADDRESS]" at bounding box center [703, 249] width 74 height 15
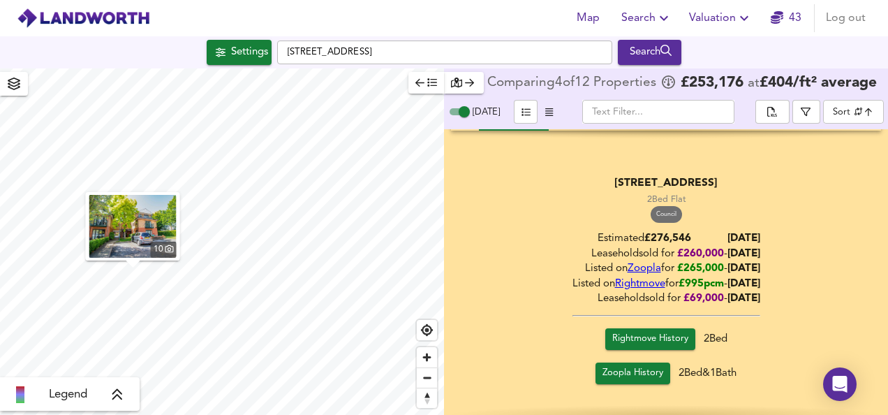
scroll to position [401, 0]
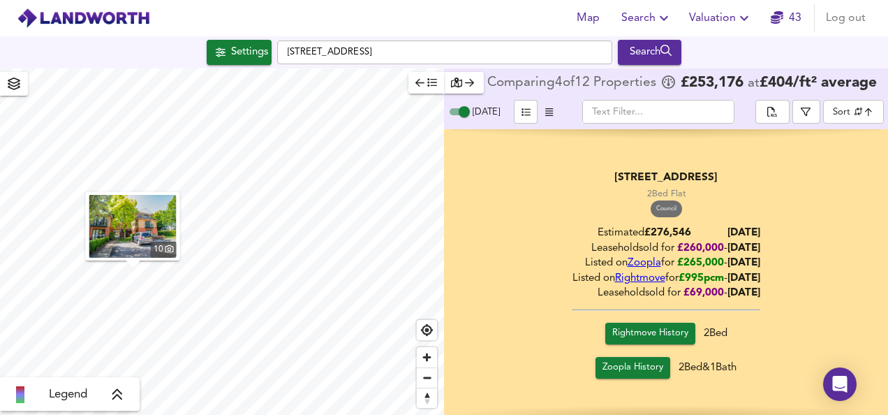
click at [821, 154] on div "[STREET_ADDRESS] 2 Bed Flat Council Estimated £ 276,546 [DATE] Leasehold sold f…" at bounding box center [666, 277] width 430 height 304
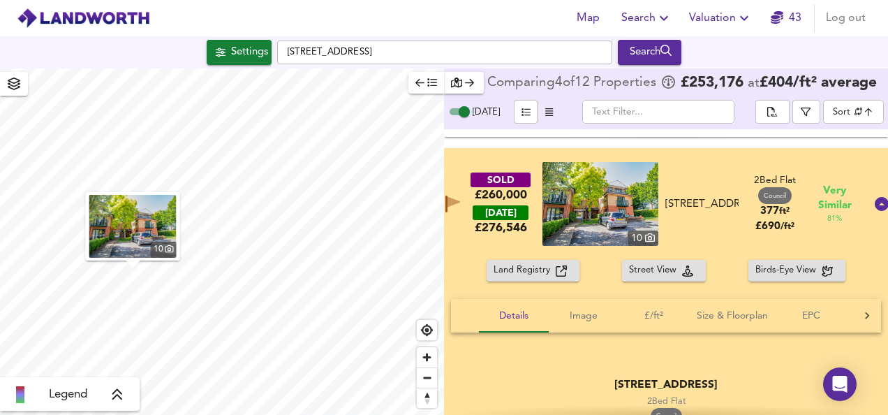
scroll to position [145, 0]
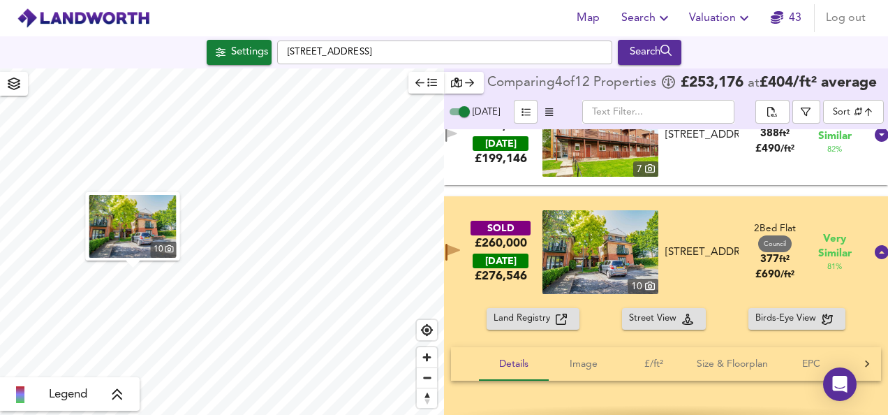
click at [719, 225] on div "SOLD £260,000 [DATE] £ 276,546 [GEOGRAPHIC_DATA][STREET_ADDRESS][STREET_ADDRESS…" at bounding box center [650, 252] width 432 height 84
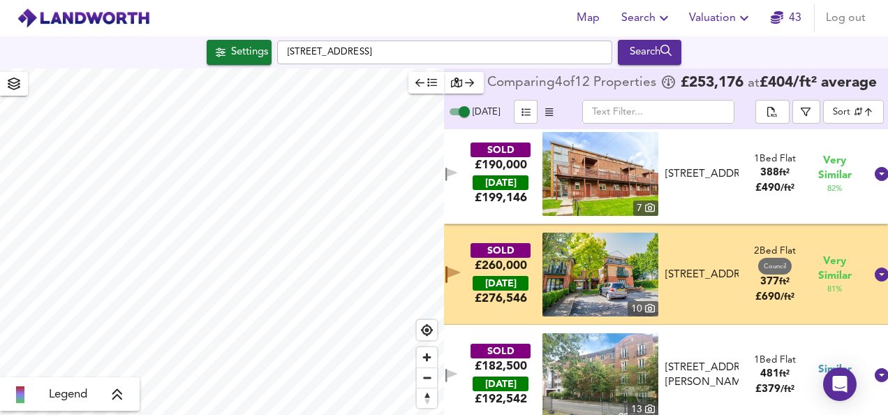
scroll to position [84, 0]
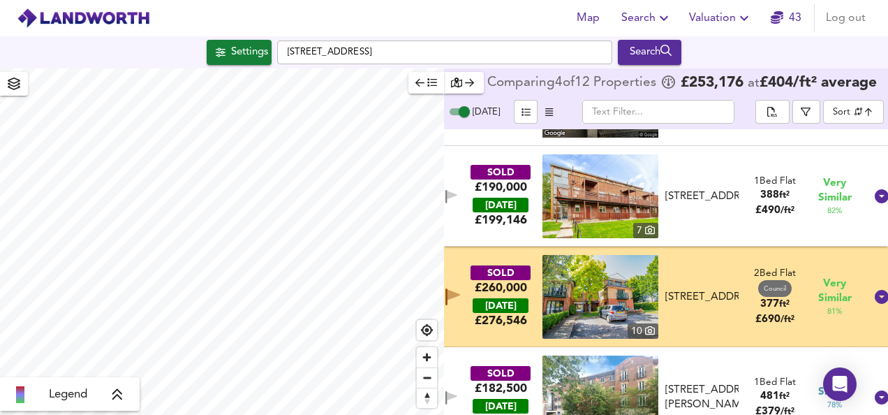
click at [460, 300] on icon "button" at bounding box center [454, 295] width 13 height 10
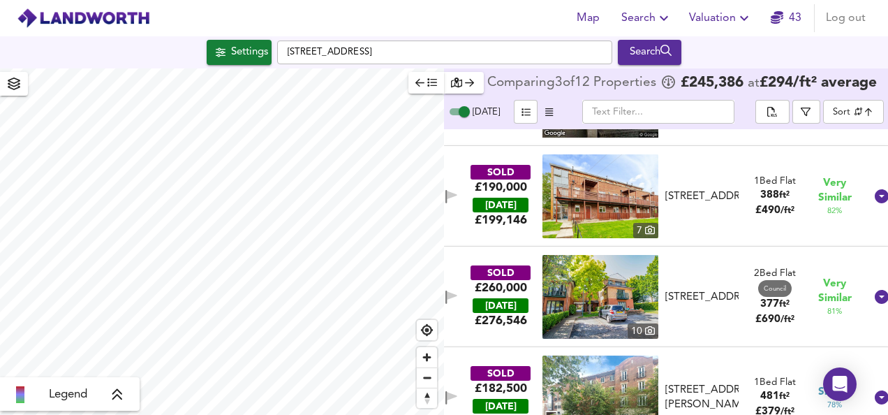
click at [508, 258] on div "SOLD £260,000 [DATE] £ 276,546 [GEOGRAPHIC_DATA][STREET_ADDRESS][STREET_ADDRESS…" at bounding box center [666, 297] width 444 height 101
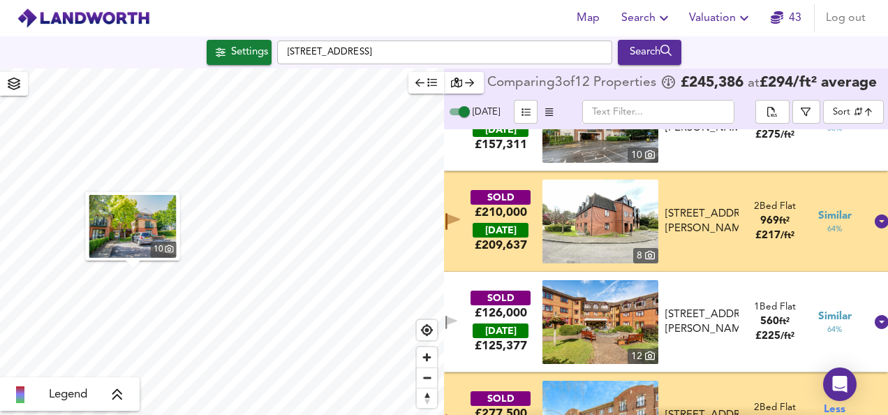
scroll to position [1076, 0]
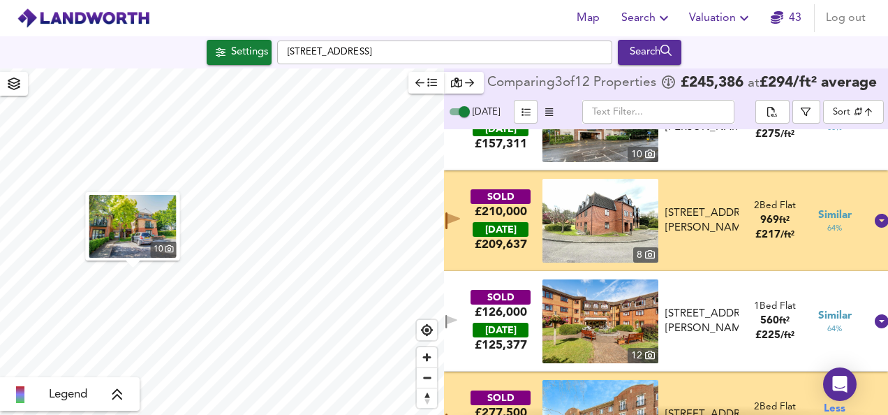
click at [592, 223] on img at bounding box center [601, 221] width 116 height 84
click at [517, 182] on div "SOLD £210,000 [DATE] £ 209,637 [STREET_ADDRESS][GEOGRAPHIC_DATA][PERSON_NAME][S…" at bounding box center [666, 220] width 444 height 101
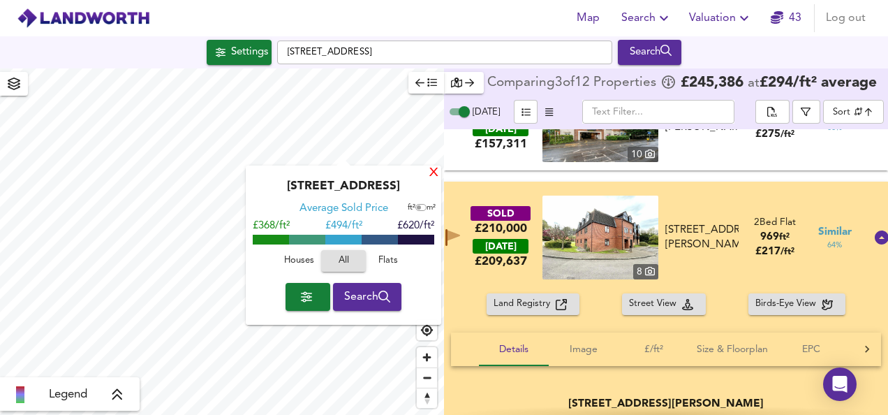
click at [438, 172] on div "X" at bounding box center [434, 173] width 12 height 13
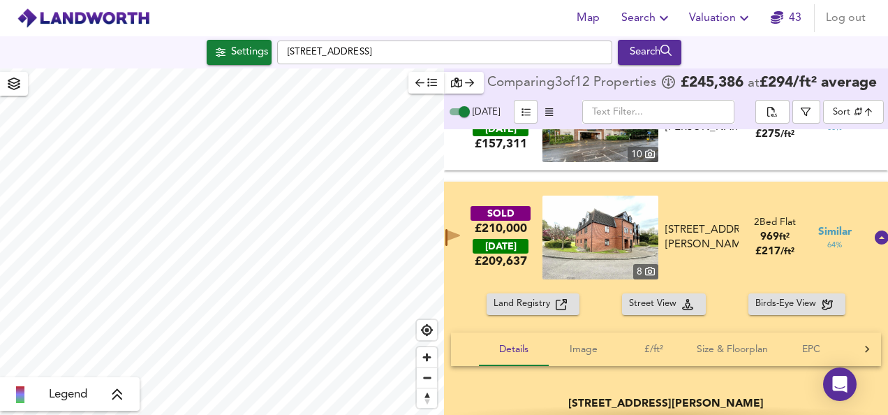
click at [520, 205] on div "SOLD £210,000 [DATE] £ 209,637 [STREET_ADDRESS][GEOGRAPHIC_DATA][PERSON_NAME][S…" at bounding box center [650, 238] width 432 height 84
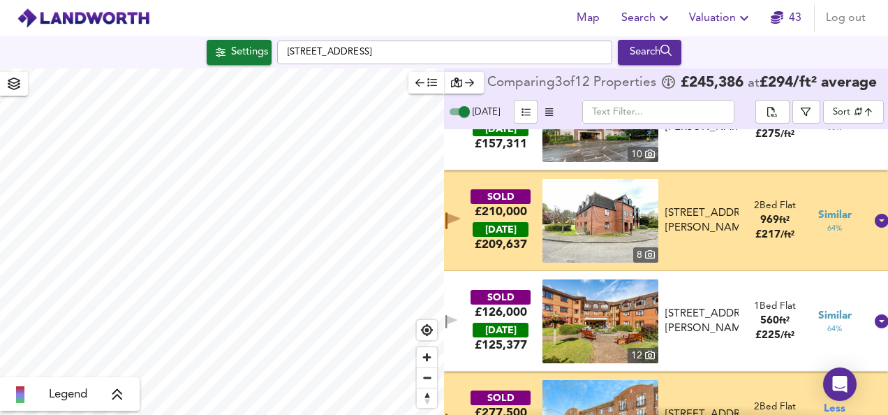
click at [501, 182] on div "SOLD £210,000 [DATE] £ 209,637 [STREET_ADDRESS][GEOGRAPHIC_DATA][PERSON_NAME][S…" at bounding box center [666, 220] width 444 height 101
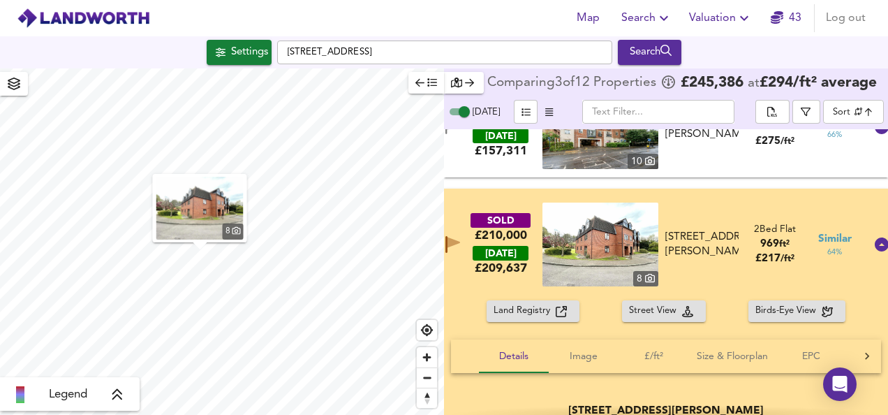
scroll to position [1059, 0]
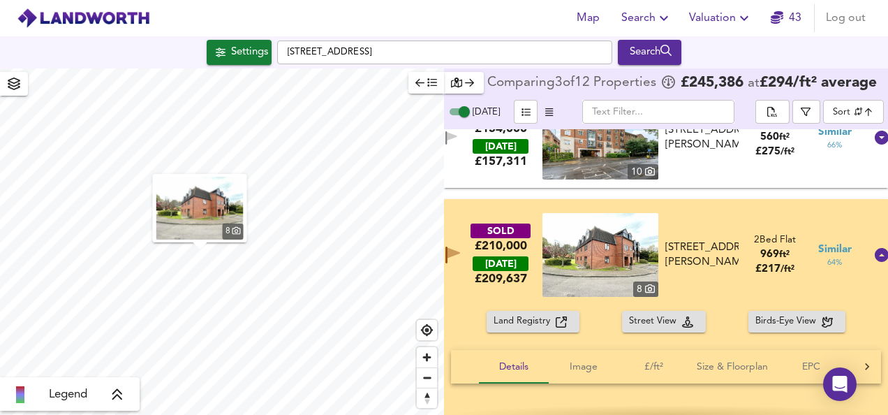
click at [519, 216] on div "SOLD £210,000 [DATE] £ 209,637 [STREET_ADDRESS][GEOGRAPHIC_DATA][PERSON_NAME][S…" at bounding box center [666, 255] width 444 height 112
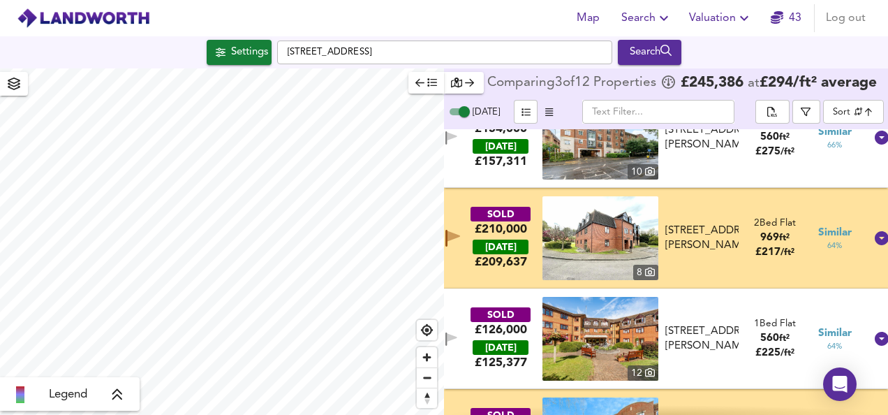
click at [460, 240] on icon "button" at bounding box center [454, 236] width 13 height 10
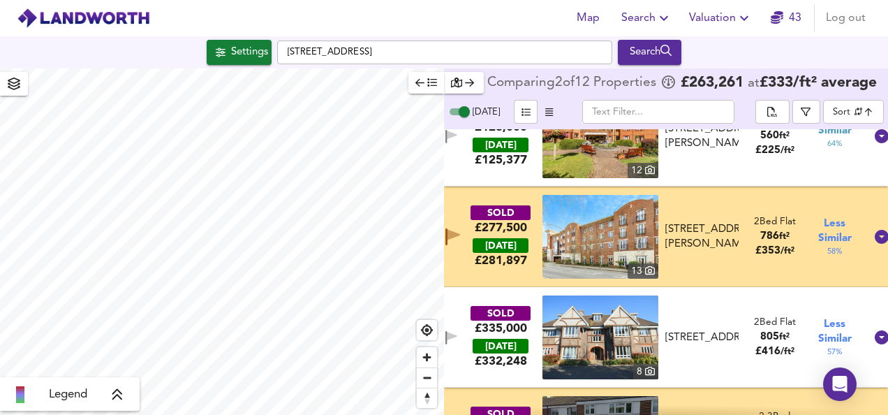
scroll to position [1264, 0]
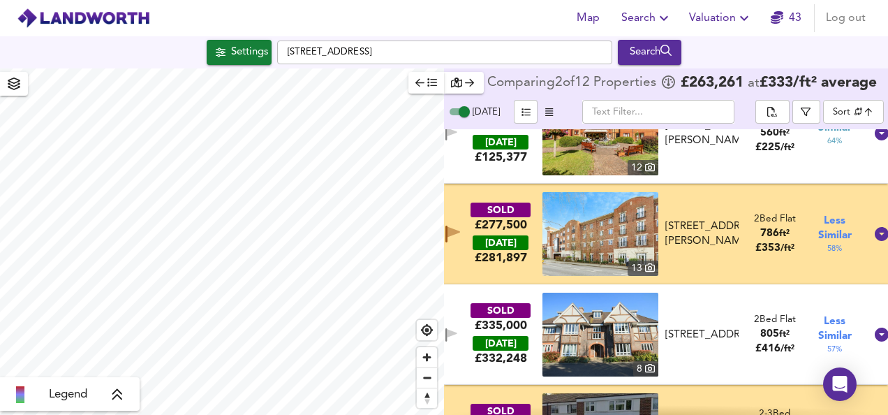
click at [613, 236] on img at bounding box center [601, 234] width 116 height 84
click at [475, 193] on div "SOLD £277,500 [DATE] £ 281,897 13 [STREET_ADDRESS][GEOGRAPHIC_DATA][PERSON_NAME…" at bounding box center [666, 234] width 444 height 101
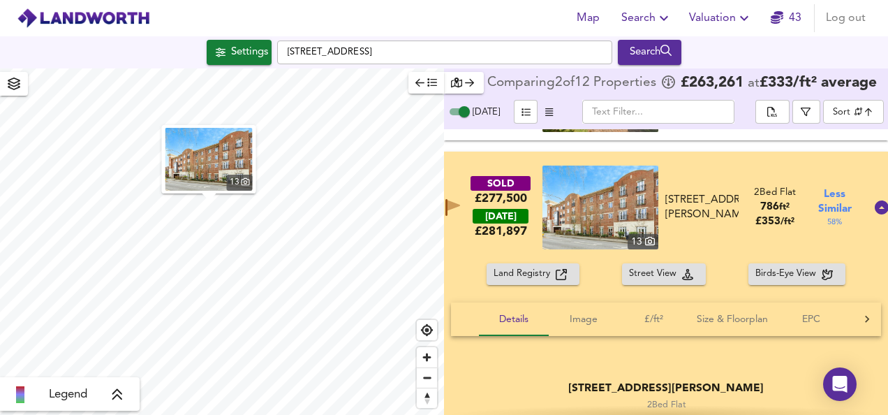
scroll to position [1298, 0]
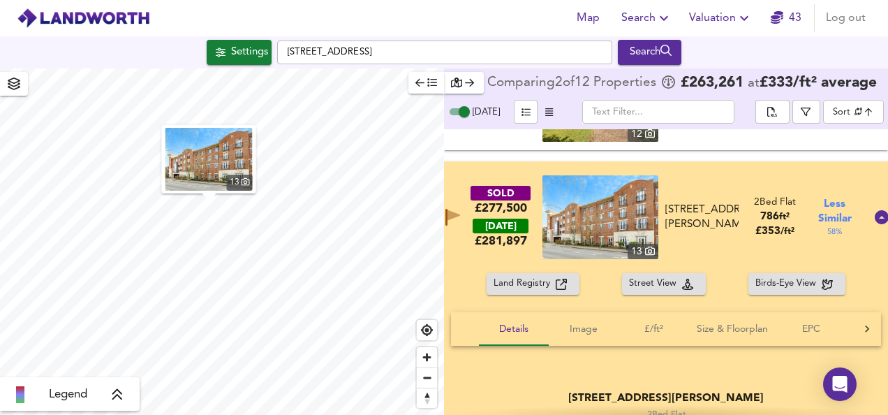
click at [457, 223] on icon "button" at bounding box center [453, 217] width 15 height 17
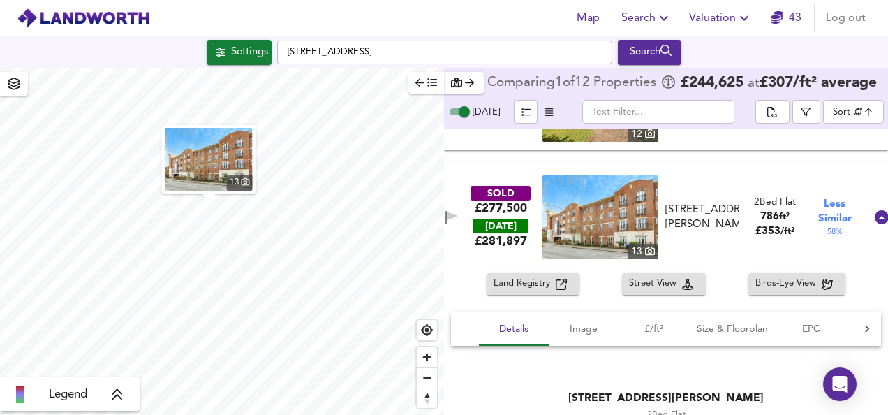
click at [468, 183] on div "SOLD £277,500 [DATE] £ 281,897 13 [STREET_ADDRESS][GEOGRAPHIC_DATA][PERSON_NAME…" at bounding box center [650, 217] width 432 height 84
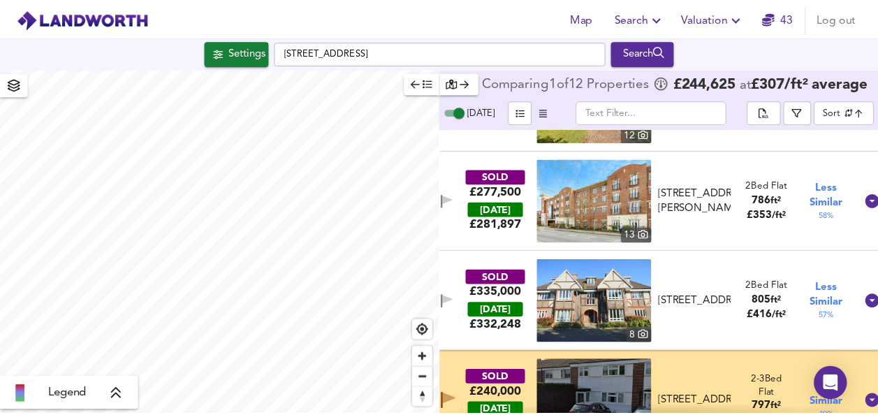
scroll to position [1339, 0]
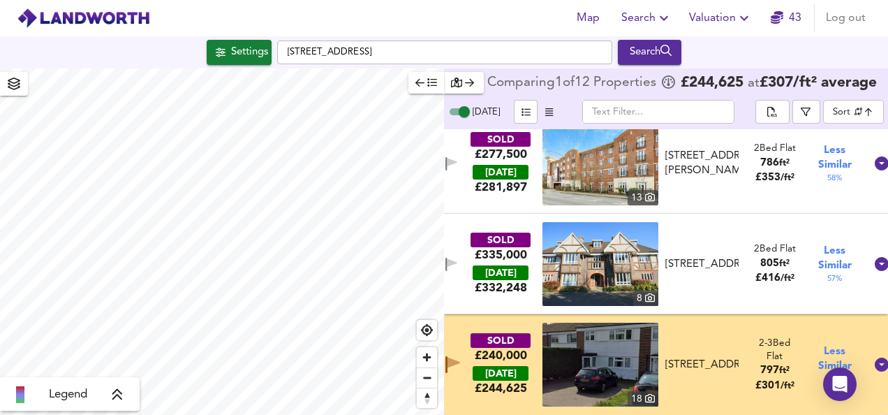
click at [616, 359] on img at bounding box center [601, 365] width 116 height 84
click at [507, 320] on div "SOLD £240,000 [DATE] £ 244,625 18 [STREET_ADDRESS] [STREET_ADDRESS] 2-3 Bed Rig…" at bounding box center [666, 364] width 444 height 101
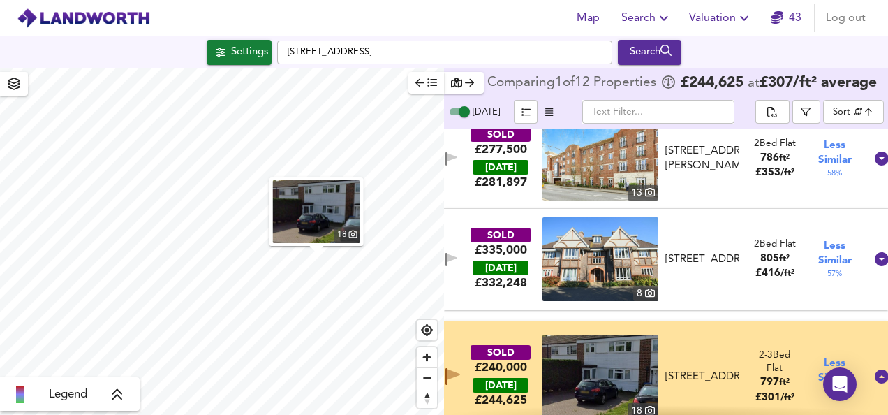
click at [598, 370] on img at bounding box center [601, 377] width 116 height 84
click at [426, 92] on button "button" at bounding box center [427, 83] width 36 height 22
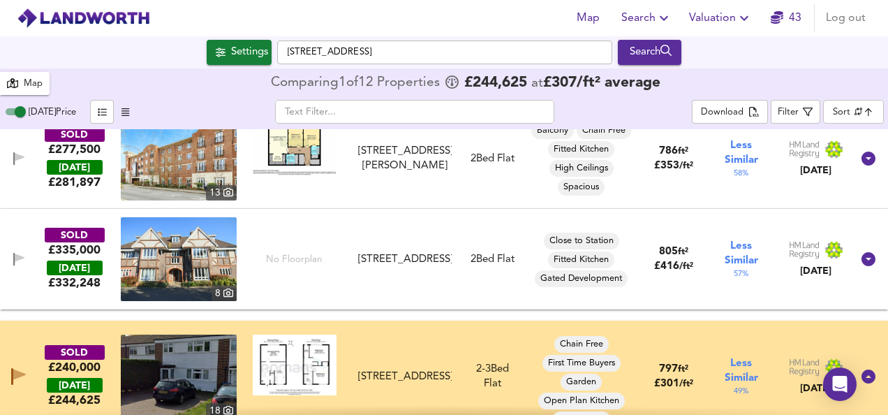
click at [295, 374] on img at bounding box center [295, 365] width 84 height 61
click at [274, 365] on img at bounding box center [295, 365] width 84 height 61
click at [289, 361] on img at bounding box center [295, 365] width 84 height 61
click at [703, 17] on span "Valuation" at bounding box center [721, 18] width 64 height 20
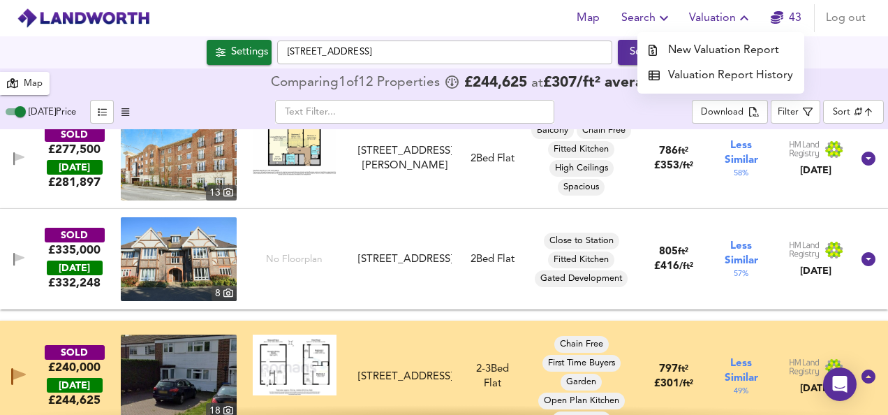
click at [701, 43] on li "New Valuation Report" at bounding box center [721, 50] width 167 height 25
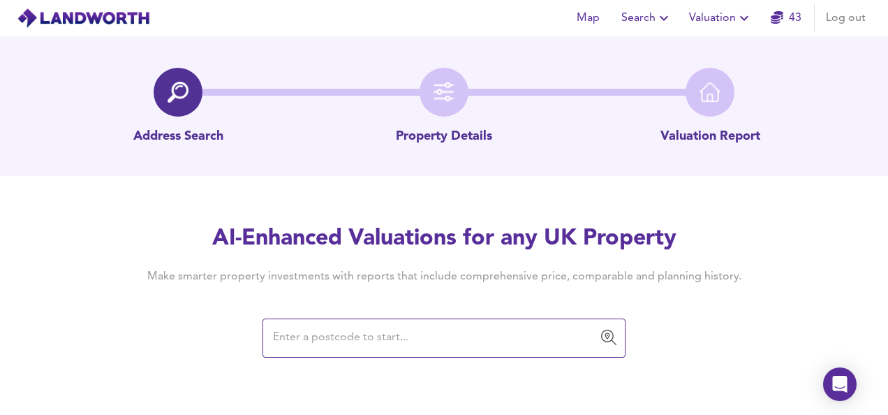
click at [367, 330] on input "text" at bounding box center [434, 338] width 330 height 27
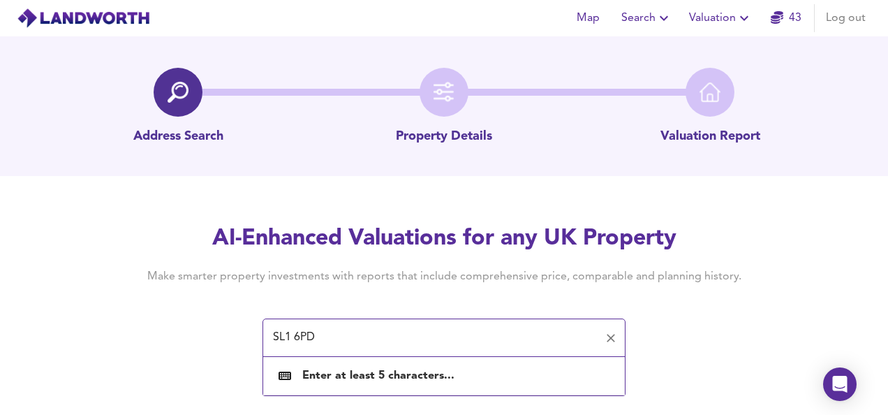
click at [367, 330] on input "SL1 6PD" at bounding box center [434, 338] width 330 height 27
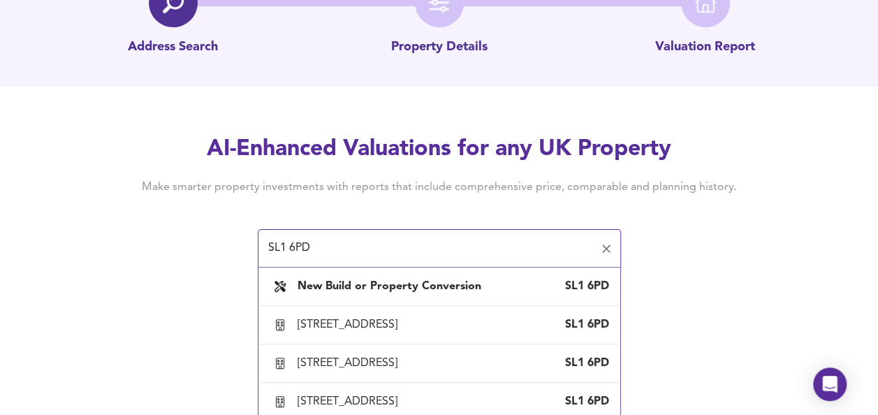
scroll to position [108, 0]
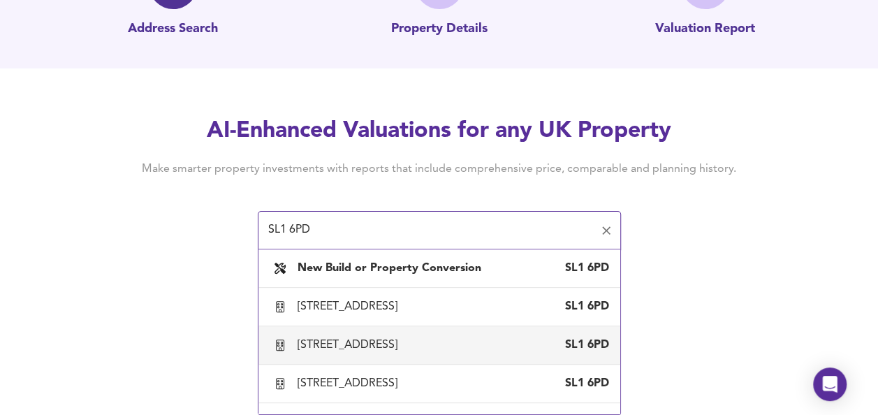
click at [403, 348] on div "[STREET_ADDRESS]" at bounding box center [349, 344] width 105 height 15
type input "[STREET_ADDRESS]"
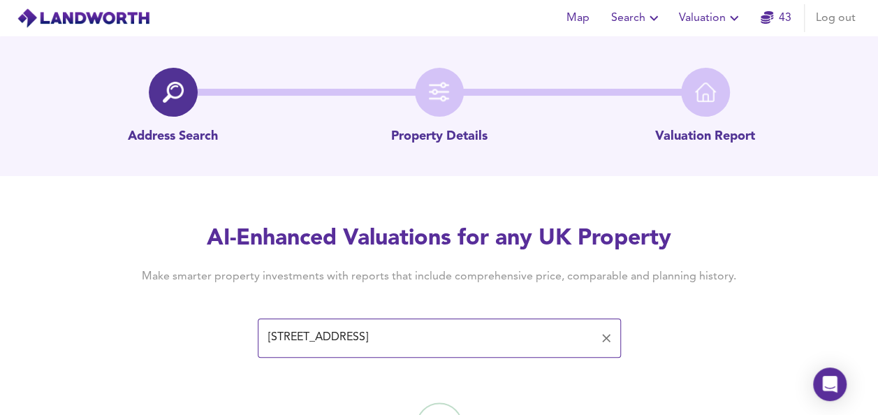
scroll to position [81, 0]
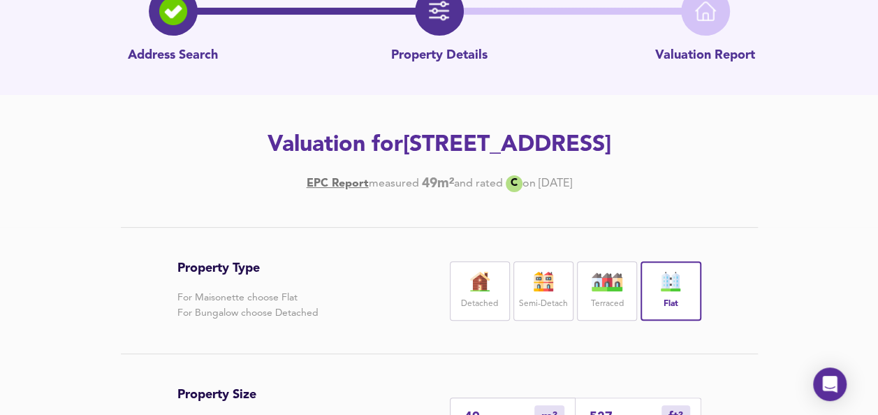
scroll to position [328, 0]
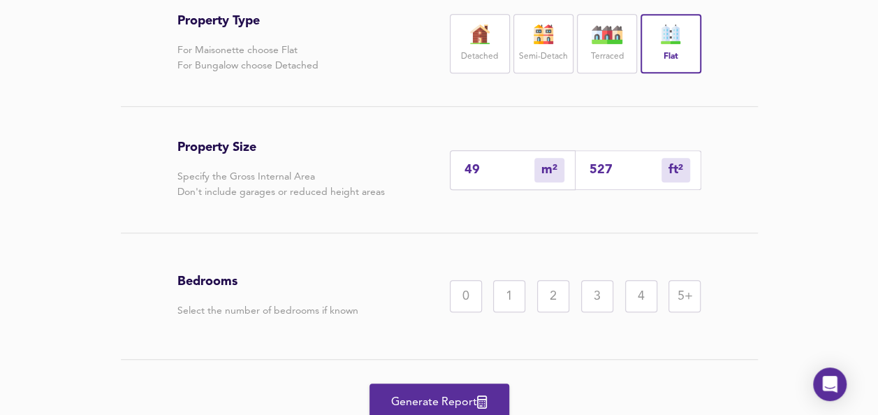
drag, startPoint x: 619, startPoint y: 169, endPoint x: 462, endPoint y: 177, distance: 157.3
click at [462, 177] on div "49 m² sqm 527 ft² sqft" at bounding box center [575, 170] width 251 height 40
type input "0"
type input "4"
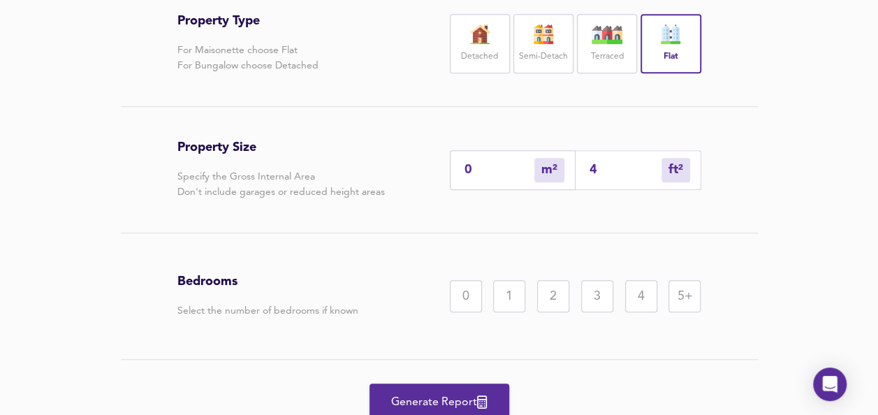
type input "47"
type input "44"
type input "470"
click at [553, 297] on div "2" at bounding box center [553, 296] width 32 height 32
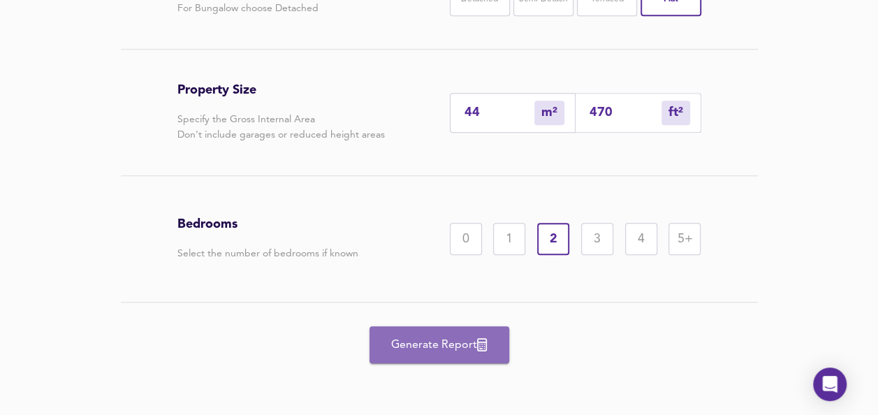
click at [441, 349] on span "Generate Report" at bounding box center [439, 345] width 112 height 20
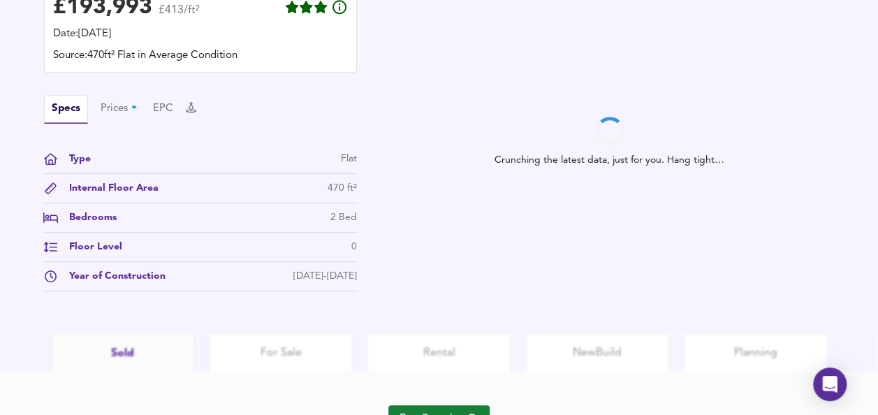
scroll to position [508, 0]
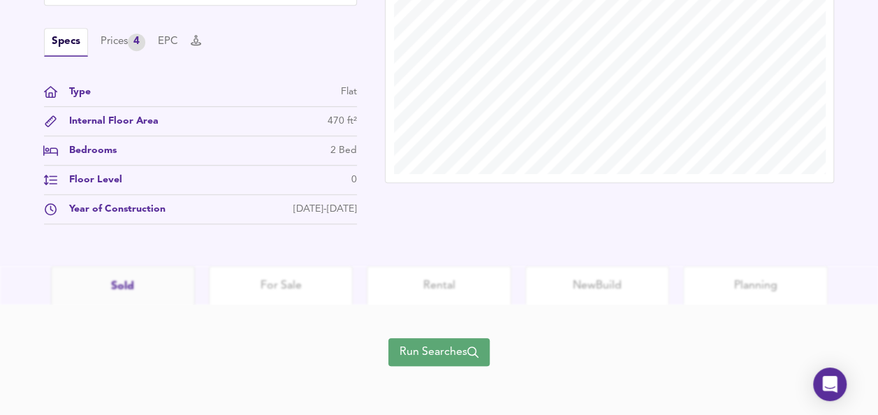
click at [441, 349] on span "Run Searches" at bounding box center [438, 352] width 79 height 20
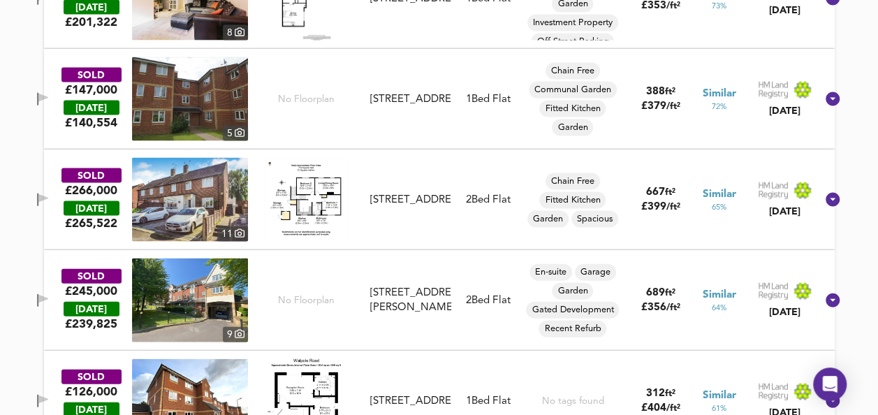
scroll to position [1390, 0]
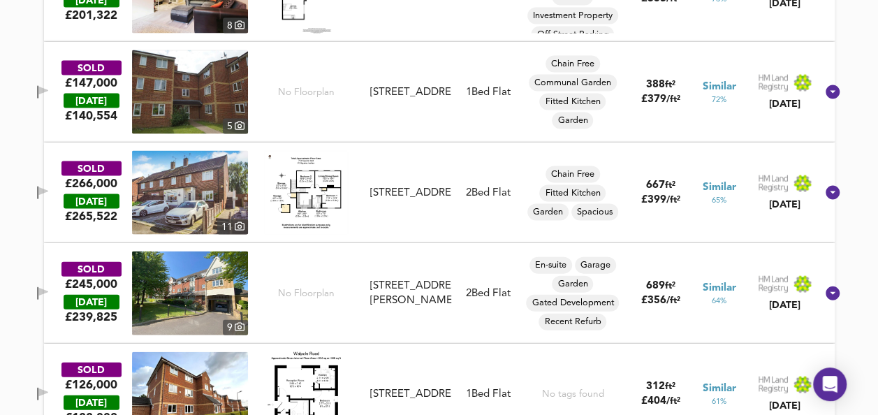
click at [49, 186] on icon "button" at bounding box center [43, 192] width 12 height 13
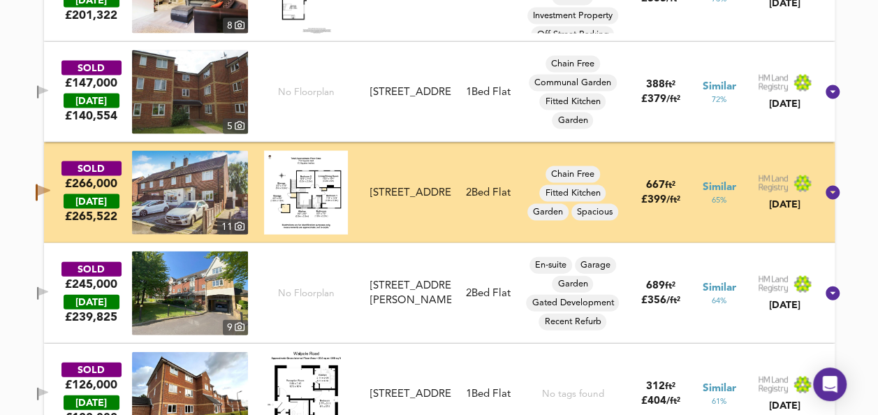
click at [328, 187] on img at bounding box center [306, 193] width 84 height 84
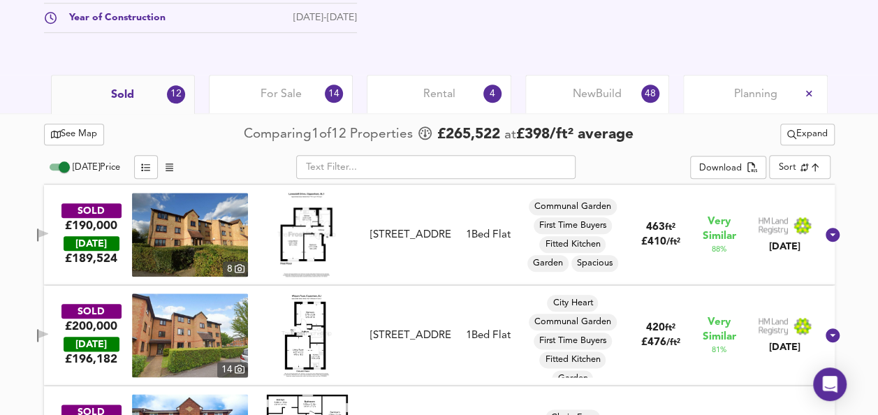
scroll to position [669, 0]
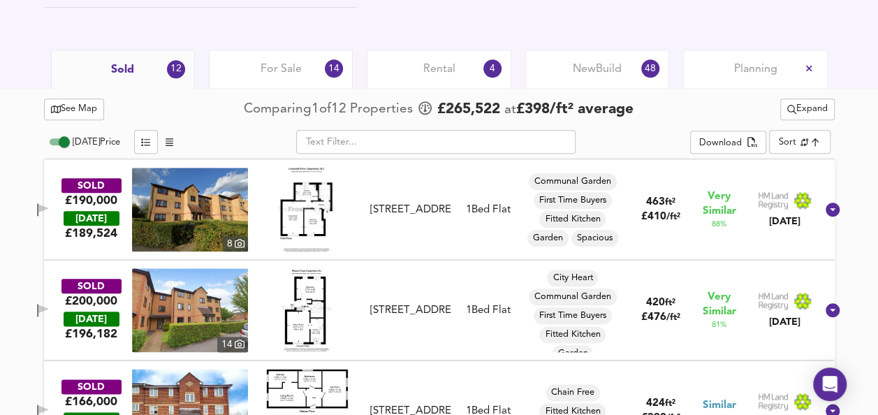
click at [163, 197] on img at bounding box center [190, 210] width 116 height 84
click at [66, 197] on div "SOLD £190,000 [DATE] £ 189,524 8 [STREET_ADDRESS][GEOGRAPHIC_DATA][STREET_ADDRE…" at bounding box center [423, 210] width 788 height 84
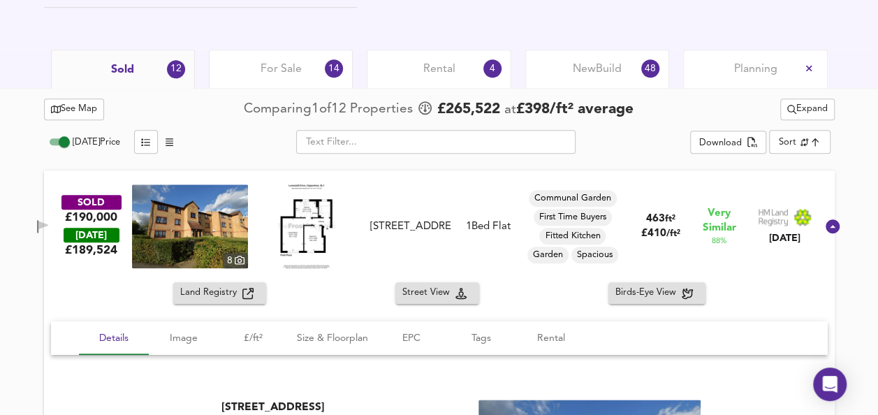
click at [65, 179] on div "SOLD £190,000 [DATE] £ 189,524 8 [STREET_ADDRESS][GEOGRAPHIC_DATA][STREET_ADDRE…" at bounding box center [439, 226] width 791 height 112
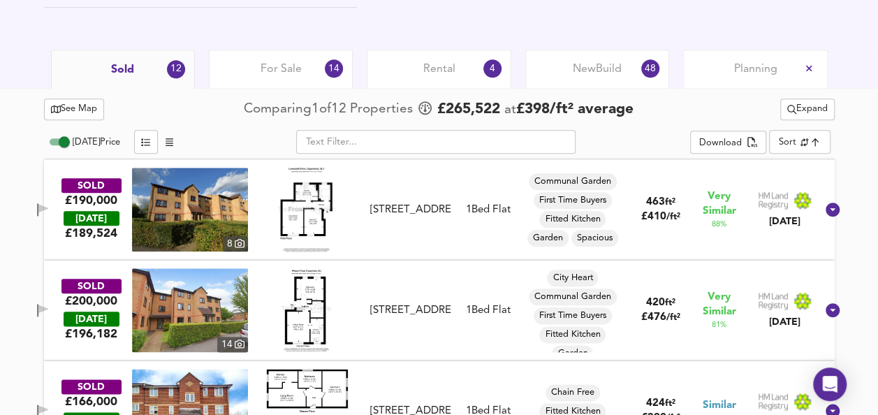
click at [57, 200] on button "button" at bounding box center [43, 209] width 28 height 19
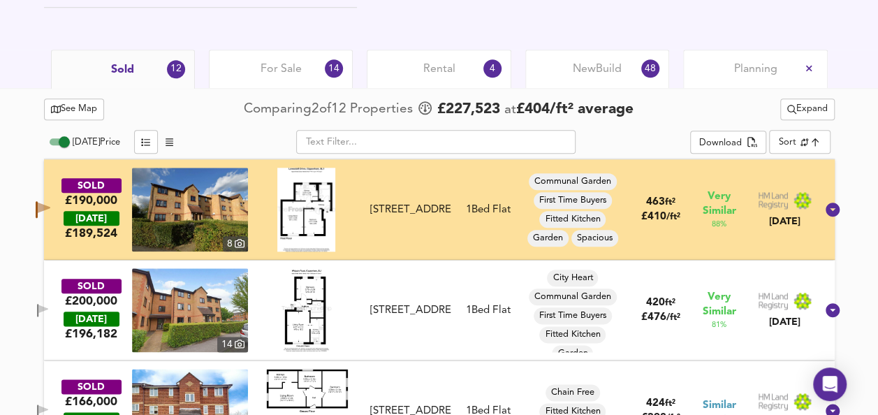
click at [49, 304] on icon "button" at bounding box center [43, 310] width 12 height 13
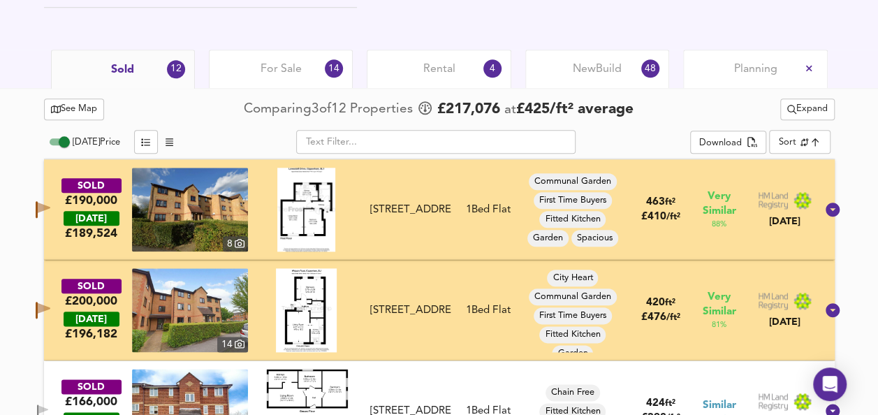
click at [324, 313] on img at bounding box center [306, 310] width 61 height 84
click at [175, 302] on img at bounding box center [190, 310] width 116 height 84
click at [211, 299] on img at bounding box center [190, 310] width 116 height 84
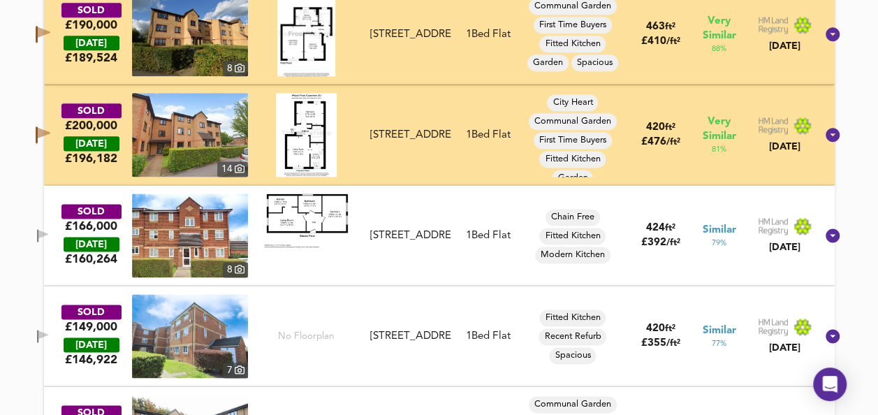
scroll to position [865, 0]
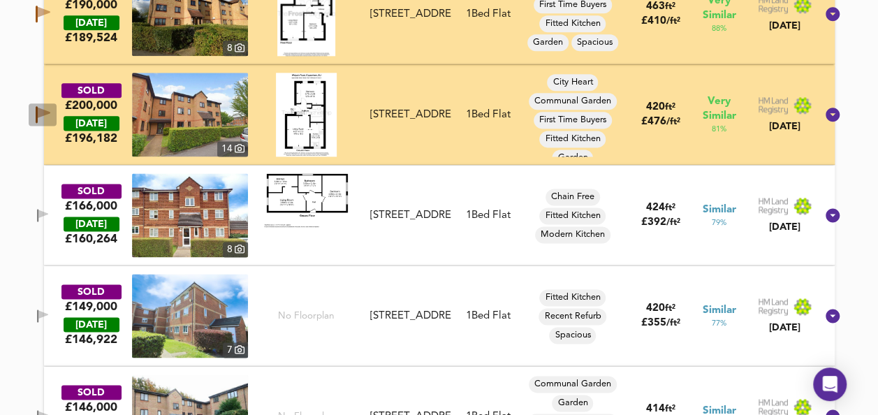
click at [50, 110] on icon "button" at bounding box center [44, 113] width 13 height 10
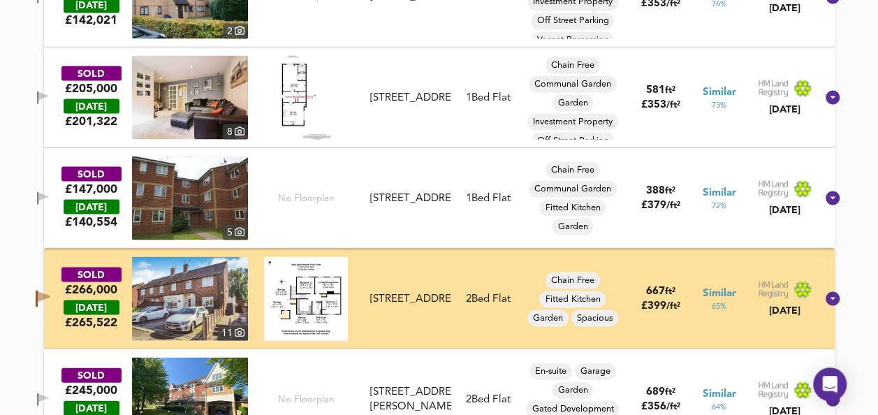
scroll to position [1312, 0]
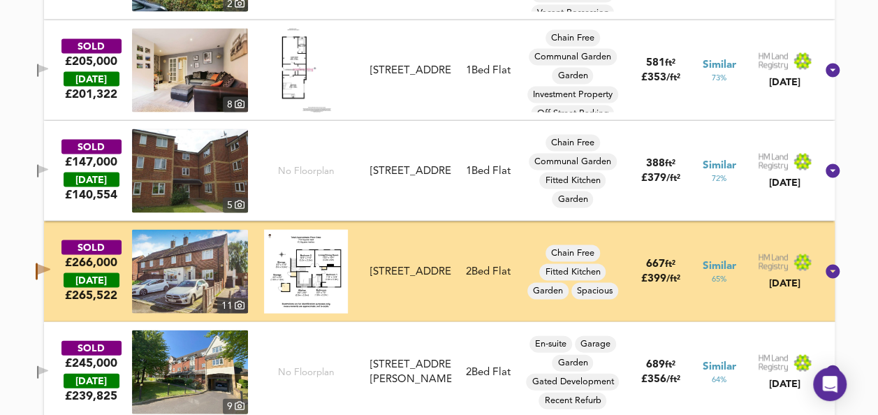
click at [318, 289] on img at bounding box center [306, 271] width 84 height 84
click at [216, 280] on img at bounding box center [190, 271] width 116 height 84
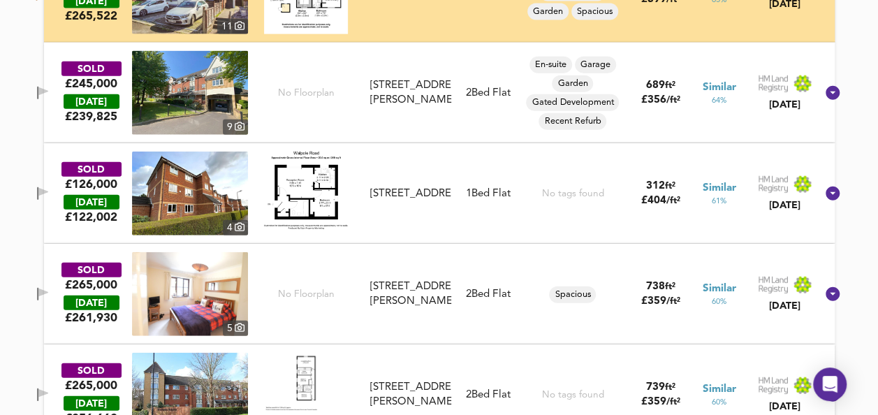
scroll to position [1626, 0]
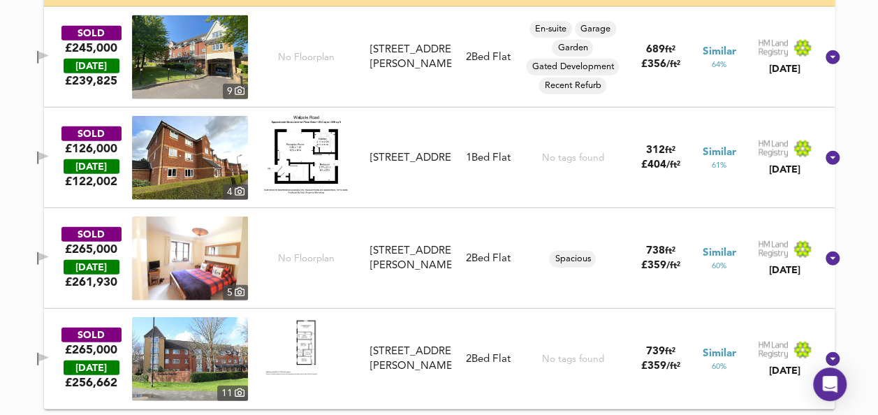
click at [313, 339] on img at bounding box center [306, 346] width 84 height 59
click at [193, 344] on img at bounding box center [190, 359] width 116 height 84
drag, startPoint x: 866, startPoint y: 144, endPoint x: 851, endPoint y: 90, distance: 55.9
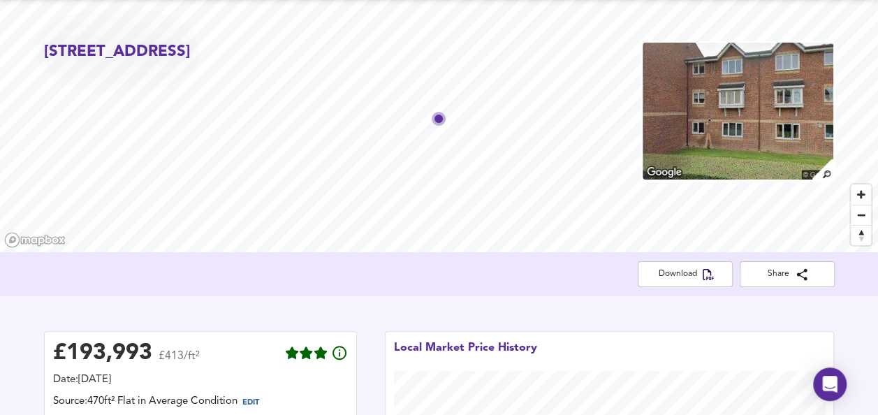
scroll to position [0, 0]
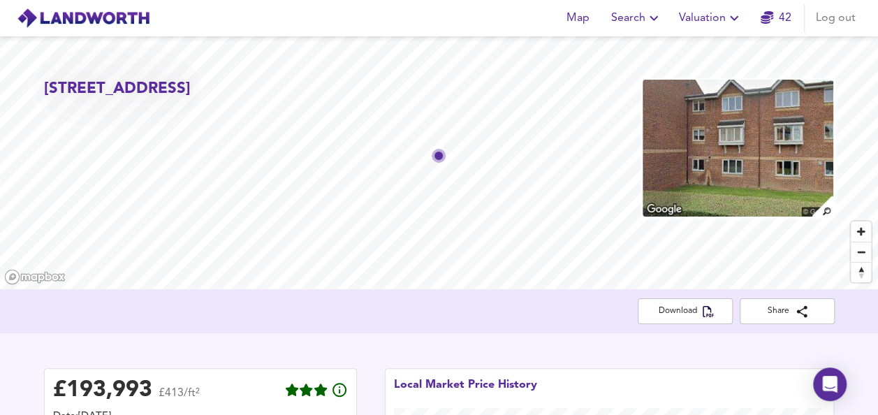
click at [828, 22] on span "Log out" at bounding box center [836, 18] width 40 height 20
